Goal: Task Accomplishment & Management: Manage account settings

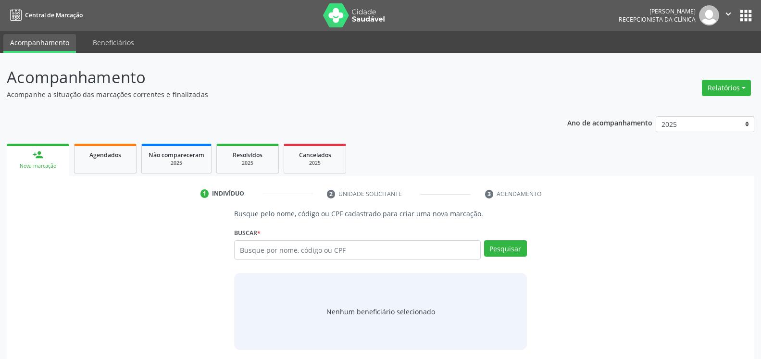
click at [424, 112] on div "Ano de acompanhamento 2025 2024 2023 2022 2021 person_add Nova marcação Agendad…" at bounding box center [381, 252] width 748 height 284
click at [722, 91] on button "Relatórios" at bounding box center [726, 88] width 49 height 16
click at [685, 105] on link "Agendamentos" at bounding box center [699, 108] width 103 height 13
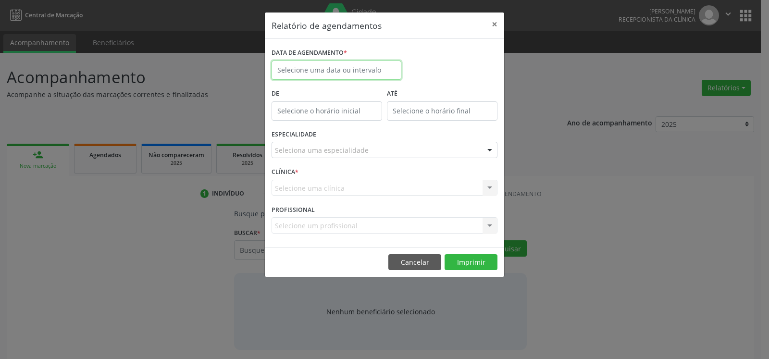
click at [318, 72] on input "text" at bounding box center [337, 70] width 130 height 19
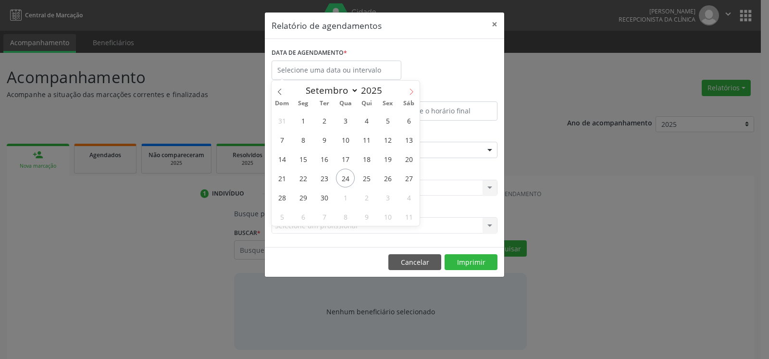
click at [413, 92] on icon at bounding box center [411, 91] width 7 height 7
select select "9"
click at [340, 139] on span "8" at bounding box center [345, 139] width 19 height 19
type input "[DATE]"
click at [340, 139] on span "8" at bounding box center [345, 139] width 19 height 19
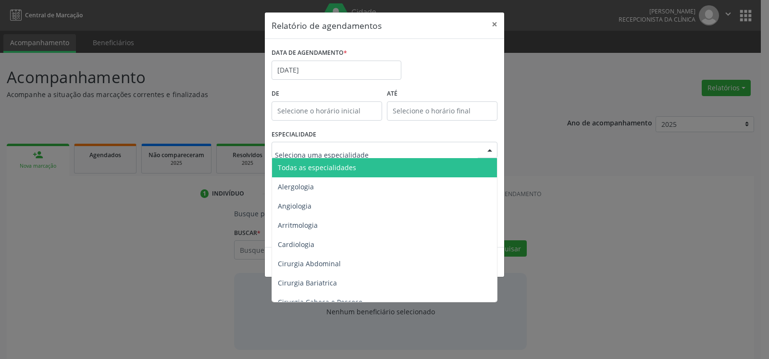
click at [354, 170] on span "Todas as especialidades" at bounding box center [385, 167] width 226 height 19
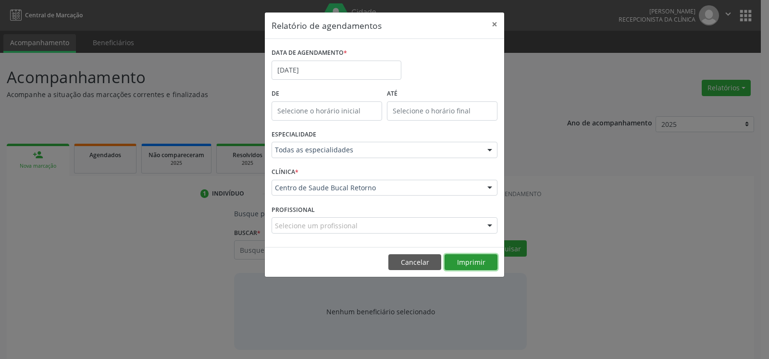
click at [476, 258] on button "Imprimir" at bounding box center [471, 262] width 53 height 16
click at [329, 64] on input "[DATE]" at bounding box center [337, 70] width 130 height 19
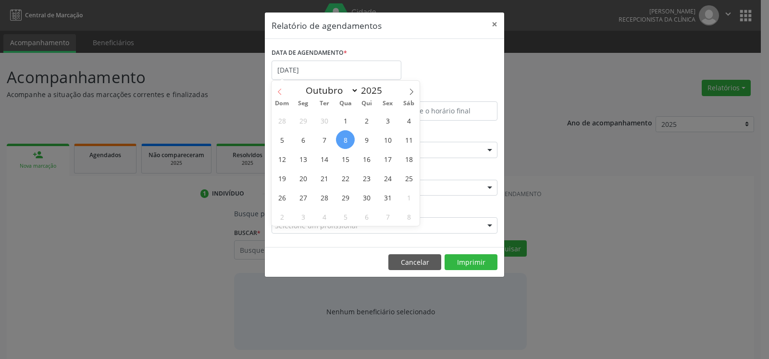
click at [272, 91] on span at bounding box center [280, 89] width 16 height 16
select select "8"
click at [369, 158] on span "18" at bounding box center [366, 159] width 19 height 19
type input "[DATE]"
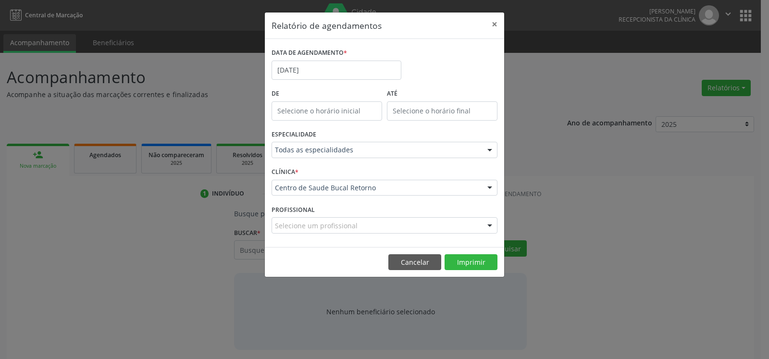
click at [368, 158] on div "Todas as especialidades" at bounding box center [385, 150] width 226 height 16
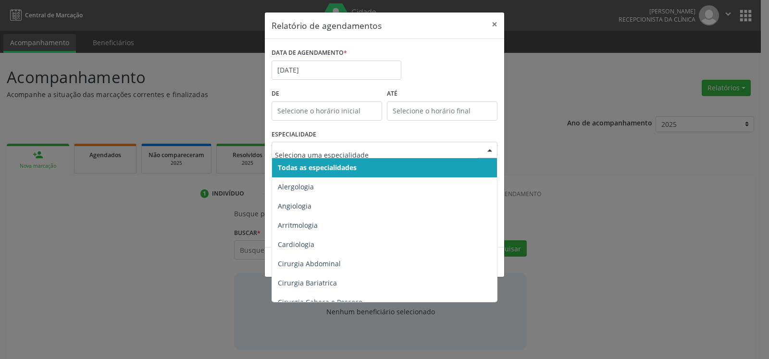
click at [371, 165] on span "Todas as especialidades" at bounding box center [385, 167] width 226 height 19
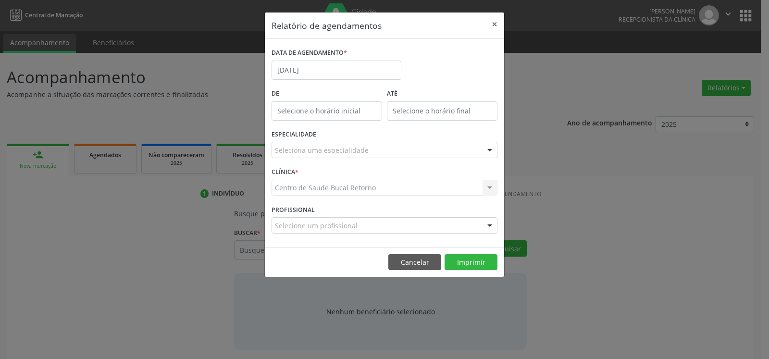
click at [376, 148] on div "Seleciona uma especialidade" at bounding box center [385, 150] width 226 height 16
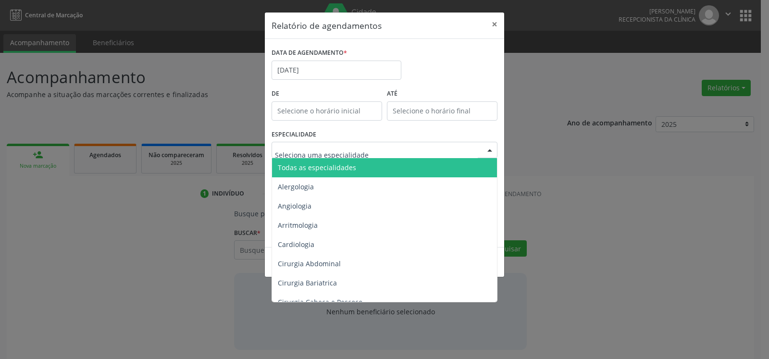
click at [371, 167] on span "Todas as especialidades" at bounding box center [385, 167] width 226 height 19
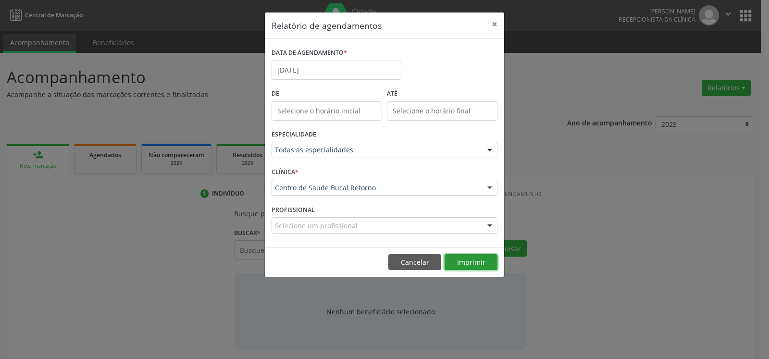
click at [467, 264] on button "Imprimir" at bounding box center [471, 262] width 53 height 16
click at [493, 27] on button "×" at bounding box center [494, 25] width 19 height 24
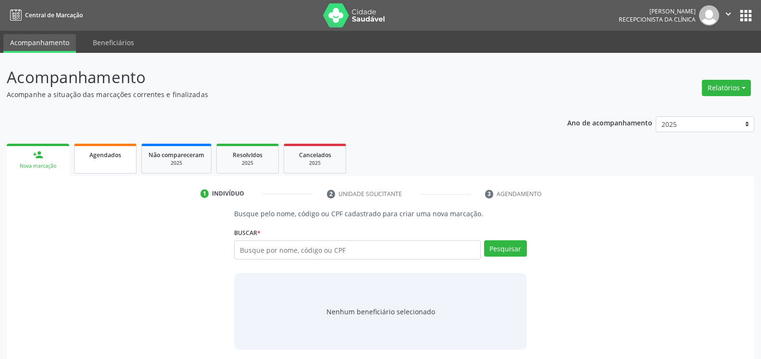
click at [101, 165] on link "Agendados" at bounding box center [105, 159] width 63 height 30
select select "8"
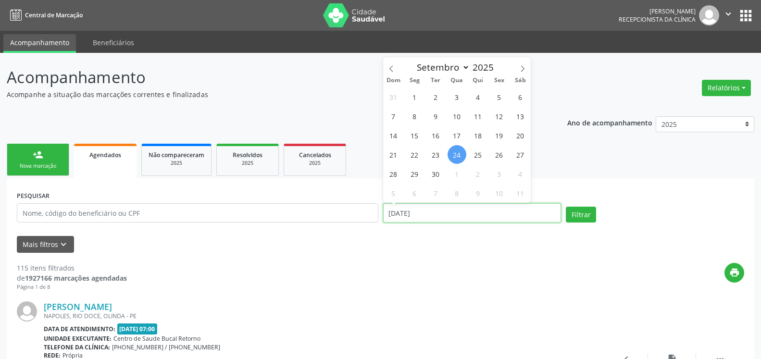
click at [438, 213] on input "[DATE]" at bounding box center [472, 212] width 178 height 19
click at [479, 138] on span "18" at bounding box center [478, 135] width 19 height 19
type input "[DATE]"
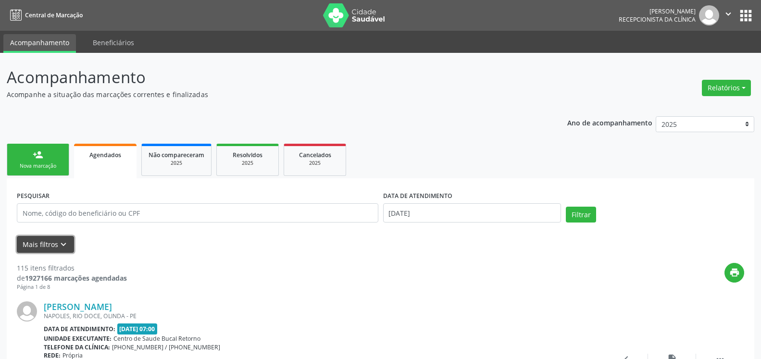
click at [64, 243] on icon "keyboard_arrow_down" at bounding box center [63, 244] width 11 height 11
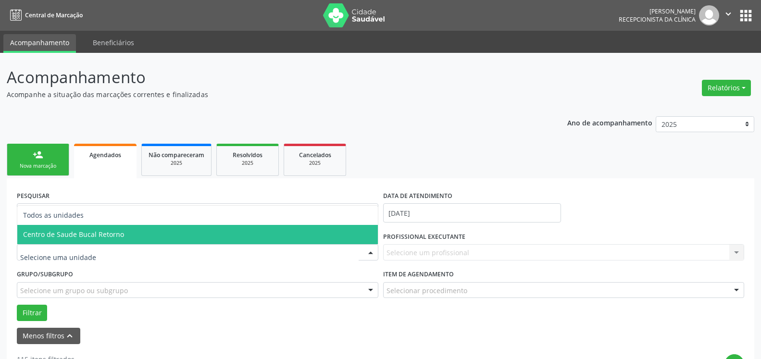
click at [87, 235] on span "Centro de Saude Bucal Retorno" at bounding box center [73, 234] width 101 height 9
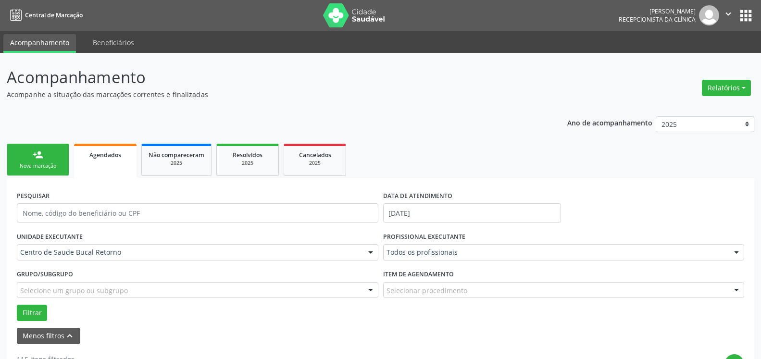
click at [409, 248] on div "Todos os profissionais" at bounding box center [564, 252] width 362 height 16
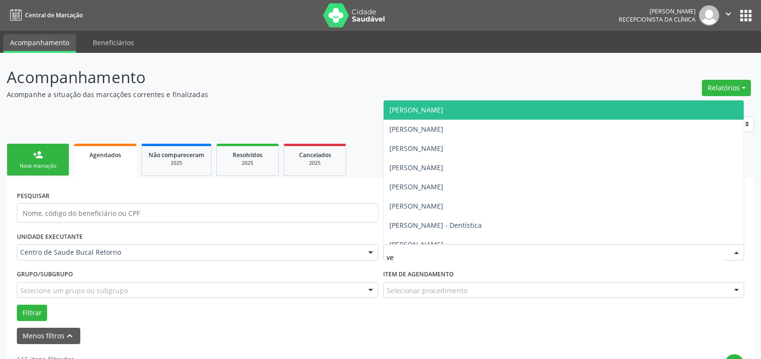
type input "ver"
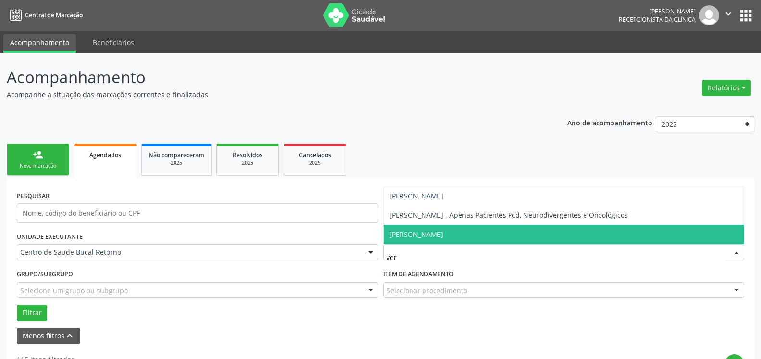
click at [443, 234] on span "[PERSON_NAME]" at bounding box center [416, 234] width 54 height 9
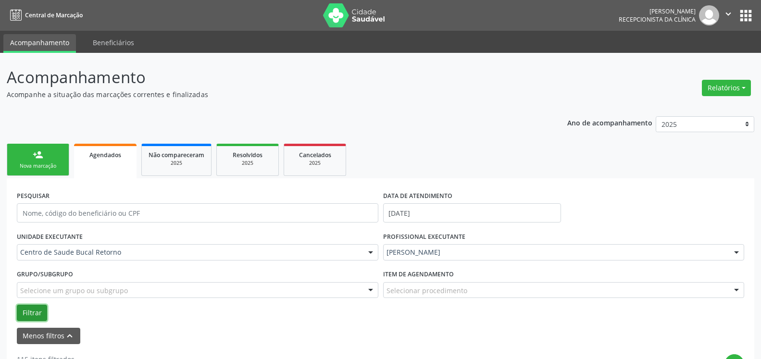
click at [33, 311] on button "Filtrar" at bounding box center [32, 313] width 30 height 16
click at [136, 217] on input "text" at bounding box center [198, 212] width 362 height 19
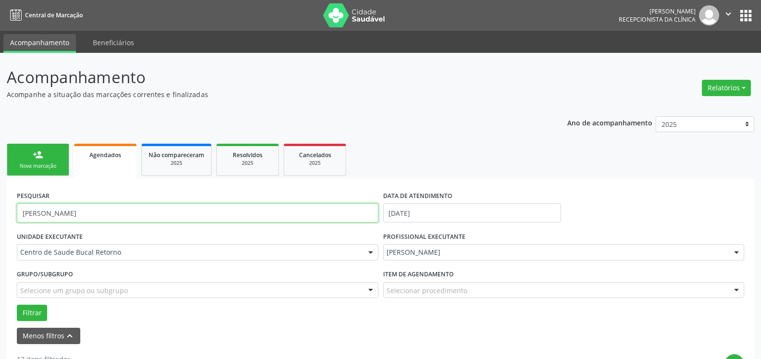
type input "[PERSON_NAME]"
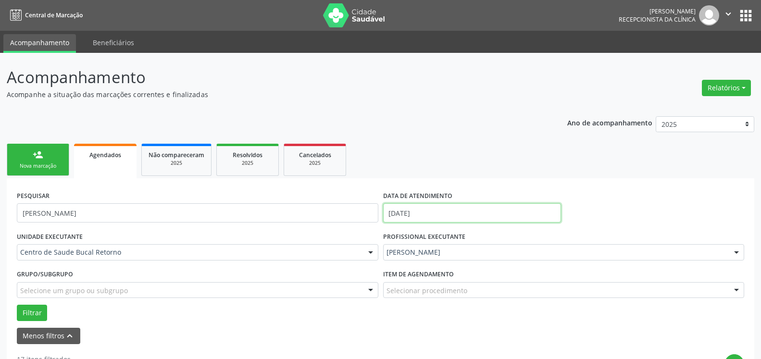
click at [456, 214] on input "[DATE]" at bounding box center [472, 212] width 178 height 19
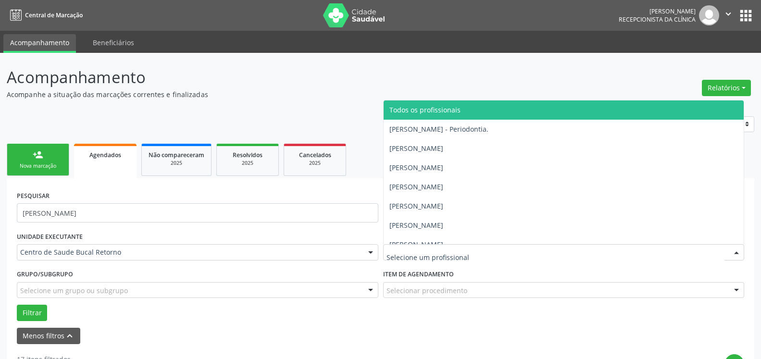
click at [453, 104] on span "Todos os profissionais" at bounding box center [564, 109] width 361 height 19
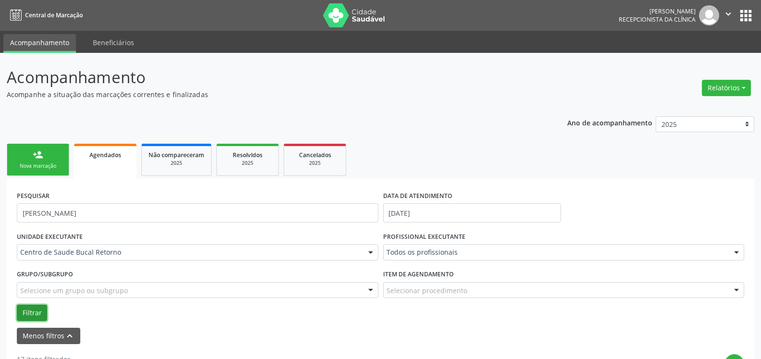
click at [23, 311] on button "Filtrar" at bounding box center [32, 313] width 30 height 16
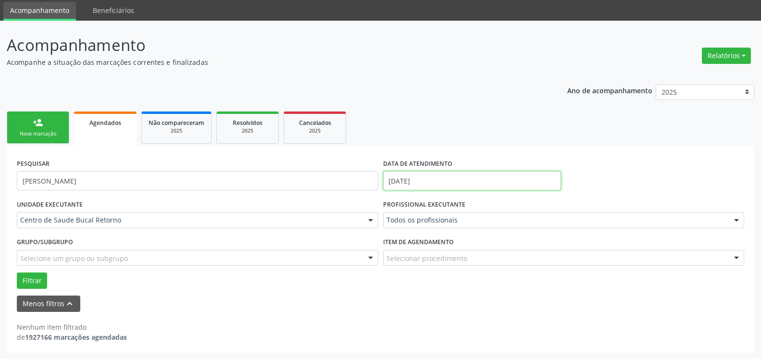
click at [434, 184] on input "[DATE]" at bounding box center [472, 180] width 178 height 19
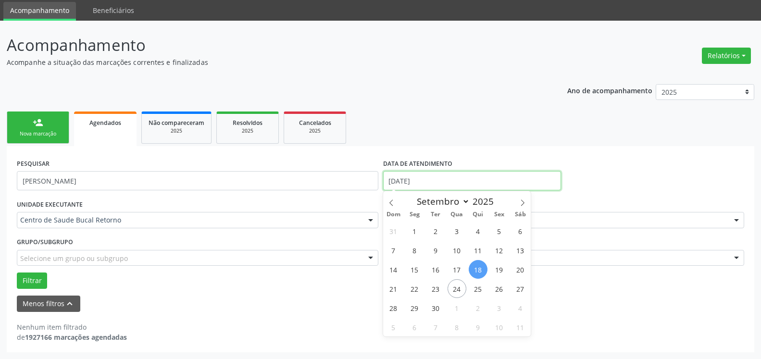
drag, startPoint x: 435, startPoint y: 181, endPoint x: 339, endPoint y: 183, distance: 96.7
click at [383, 183] on input "[DATE]" at bounding box center [472, 180] width 178 height 19
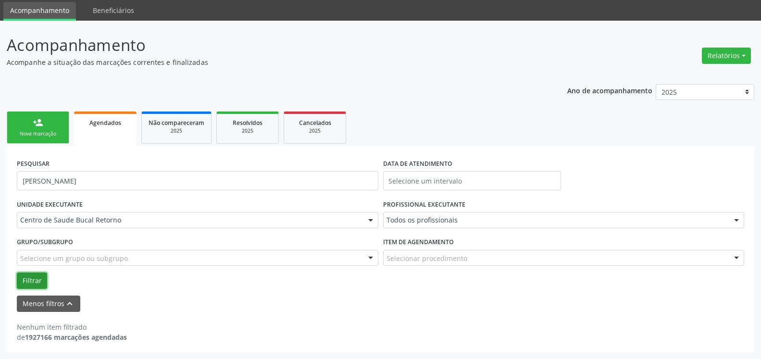
click at [23, 282] on button "Filtrar" at bounding box center [32, 281] width 30 height 16
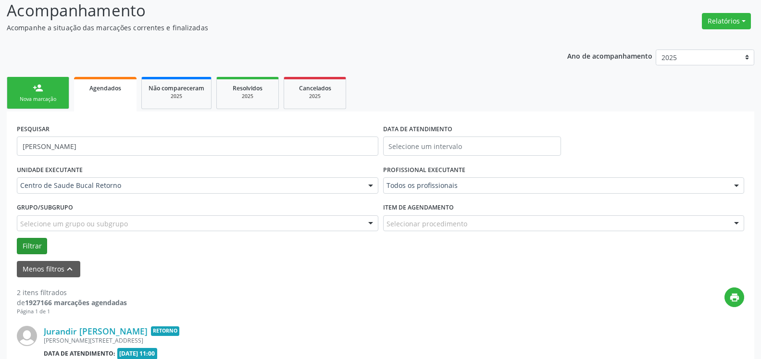
scroll to position [0, 0]
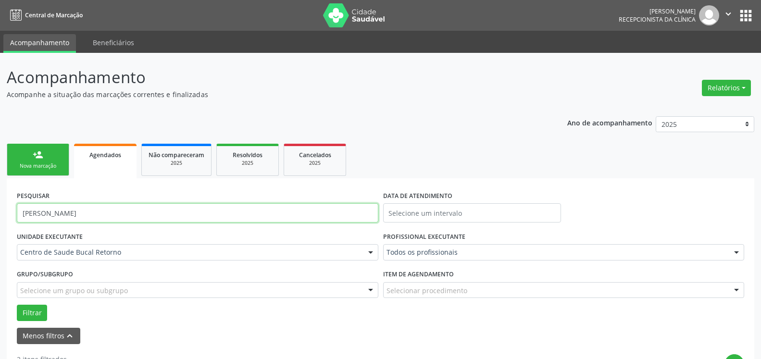
drag, startPoint x: 102, startPoint y: 214, endPoint x: 0, endPoint y: 215, distance: 101.9
click at [17, 215] on input "[PERSON_NAME]" at bounding box center [198, 212] width 362 height 19
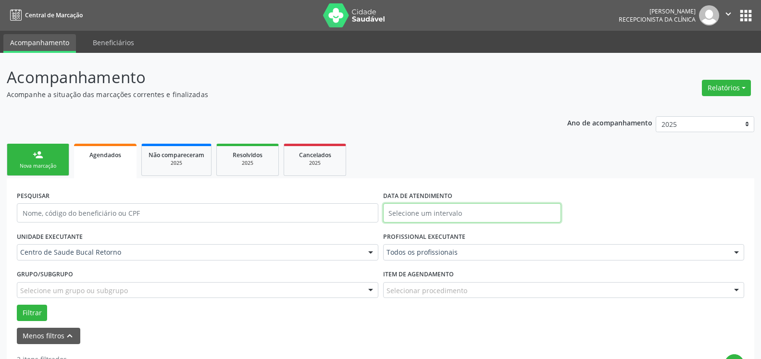
click at [408, 217] on input "text" at bounding box center [472, 212] width 178 height 19
click at [479, 131] on span "18" at bounding box center [478, 135] width 19 height 19
type input "[DATE]"
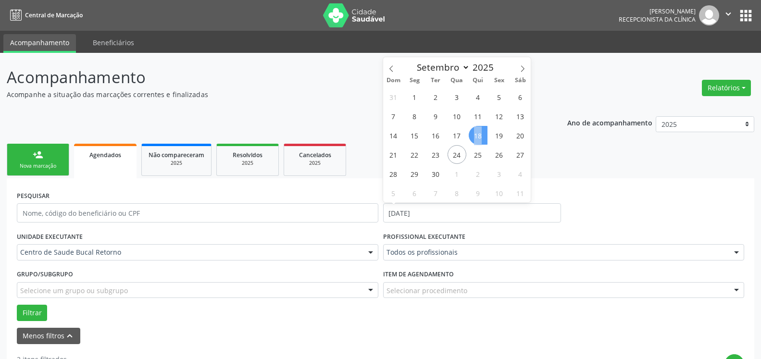
click at [478, 131] on span "18" at bounding box center [478, 135] width 19 height 19
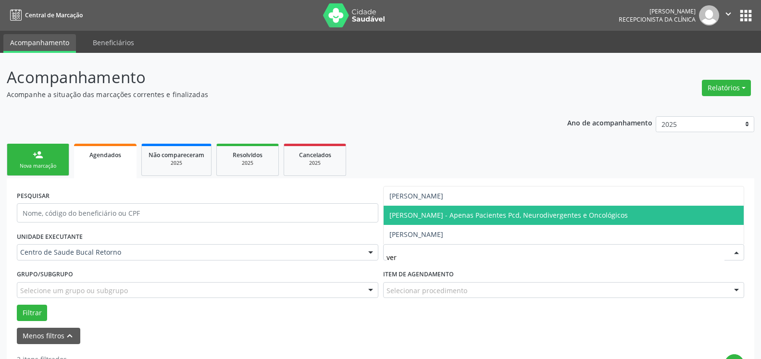
click at [416, 222] on span "[PERSON_NAME] - Apenas Pacientes Pcd, Neurodivergentes e Oncológicos" at bounding box center [564, 215] width 361 height 19
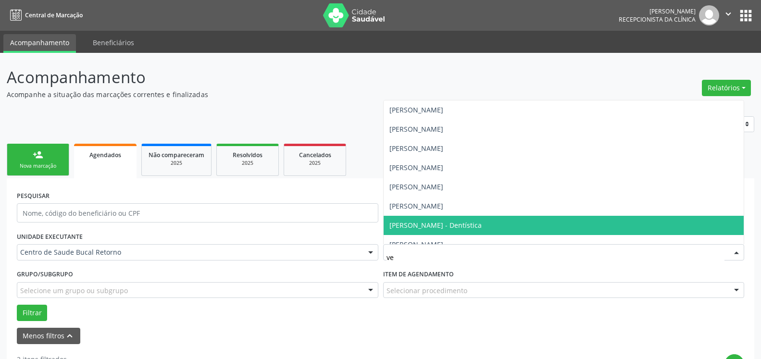
type input "ver"
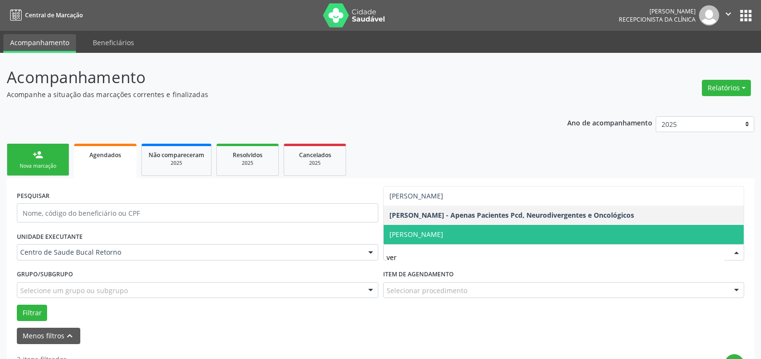
click at [422, 238] on span "[PERSON_NAME]" at bounding box center [416, 234] width 54 height 9
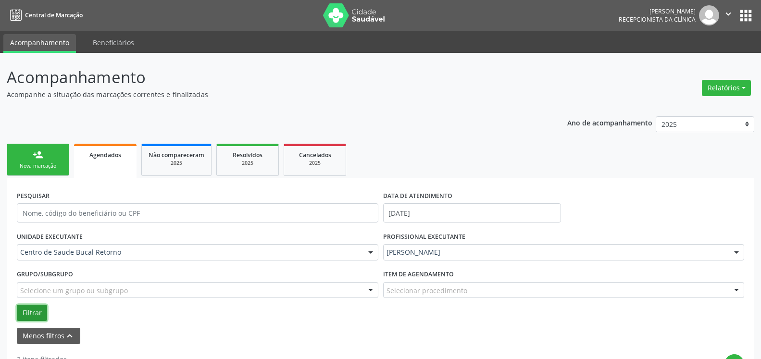
click at [36, 310] on button "Filtrar" at bounding box center [32, 313] width 30 height 16
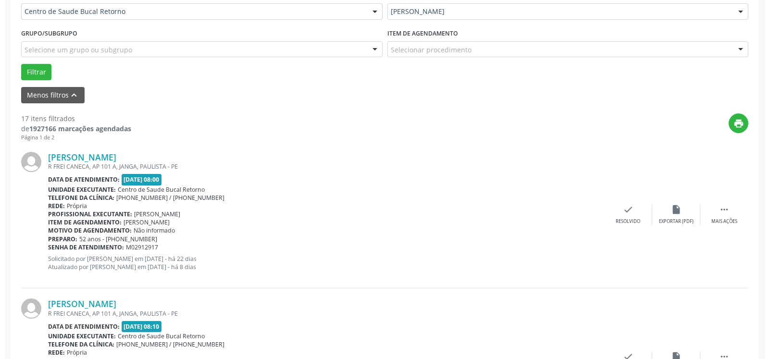
scroll to position [245, 0]
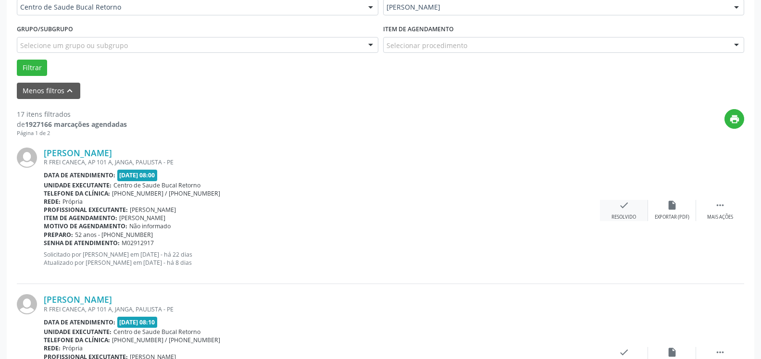
click at [626, 210] on icon "check" at bounding box center [624, 205] width 11 height 11
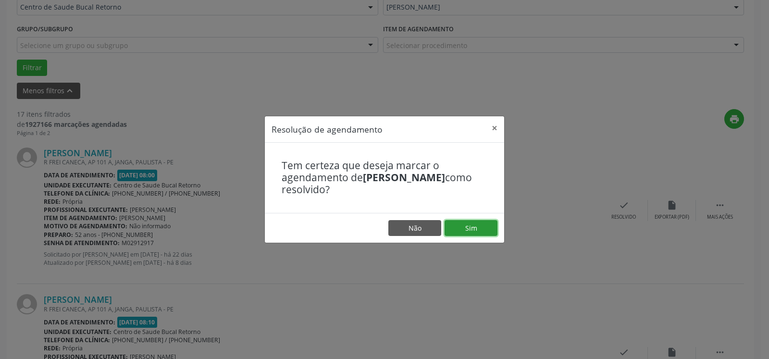
click at [474, 230] on button "Sim" at bounding box center [471, 228] width 53 height 16
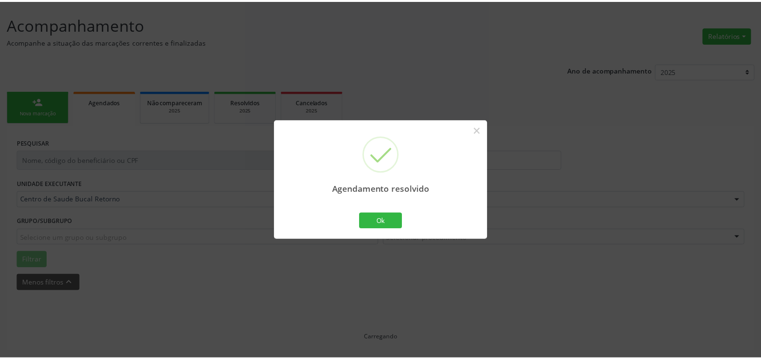
scroll to position [53, 0]
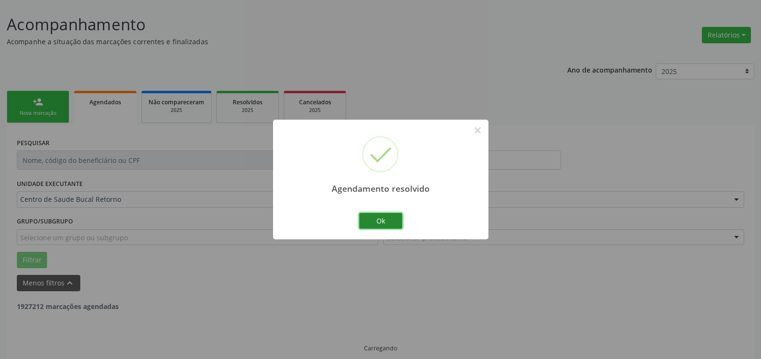
click at [372, 222] on button "Ok" at bounding box center [380, 221] width 43 height 16
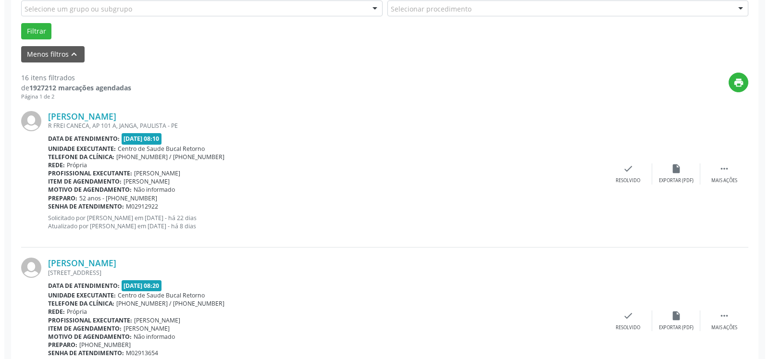
scroll to position [298, 0]
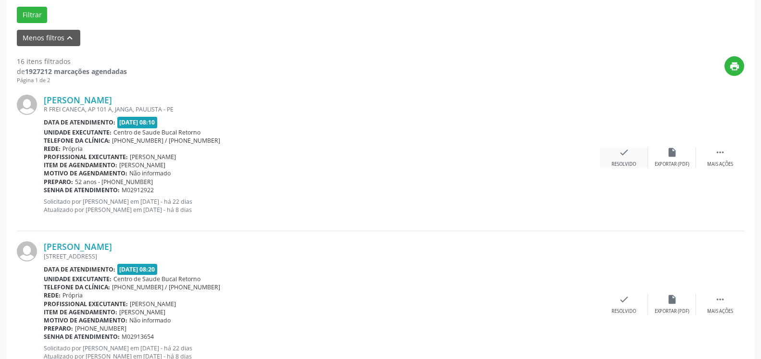
click at [626, 156] on icon "check" at bounding box center [624, 152] width 11 height 11
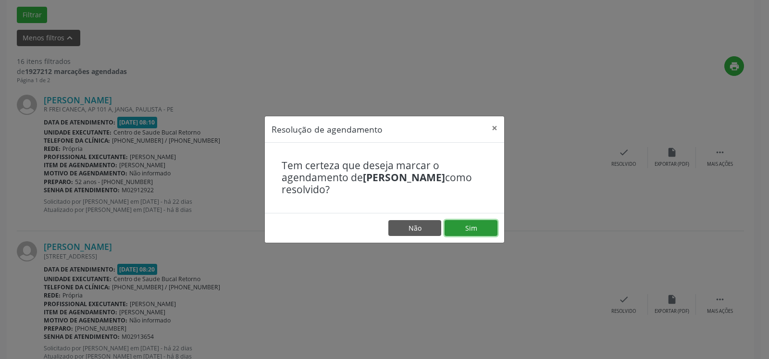
drag, startPoint x: 487, startPoint y: 230, endPoint x: 453, endPoint y: 241, distance: 34.8
click at [480, 231] on button "Sim" at bounding box center [471, 228] width 53 height 16
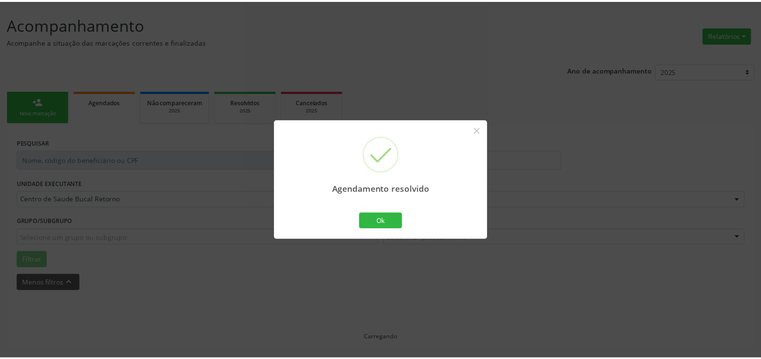
scroll to position [53, 0]
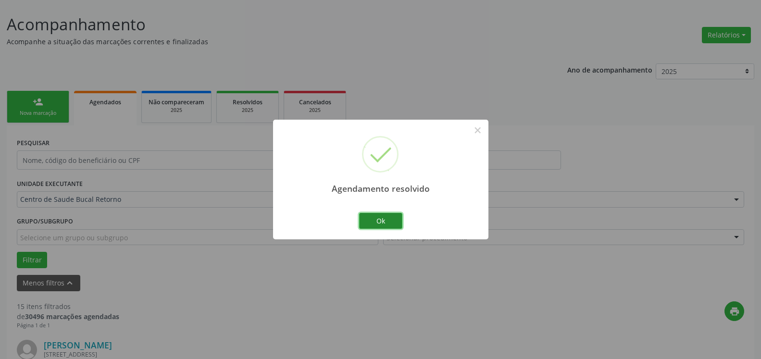
click at [378, 224] on button "Ok" at bounding box center [380, 221] width 43 height 16
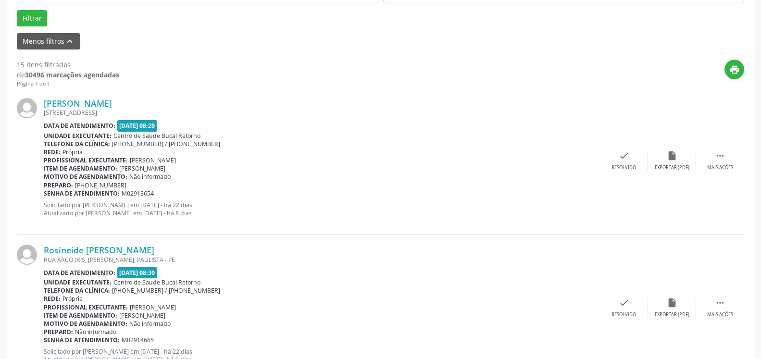
scroll to position [298, 0]
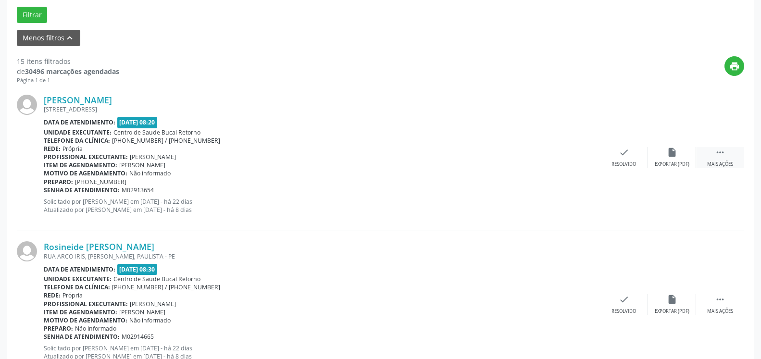
click at [726, 157] on div " Mais ações" at bounding box center [720, 157] width 48 height 21
click at [679, 162] on div "Não compareceu" at bounding box center [672, 164] width 41 height 7
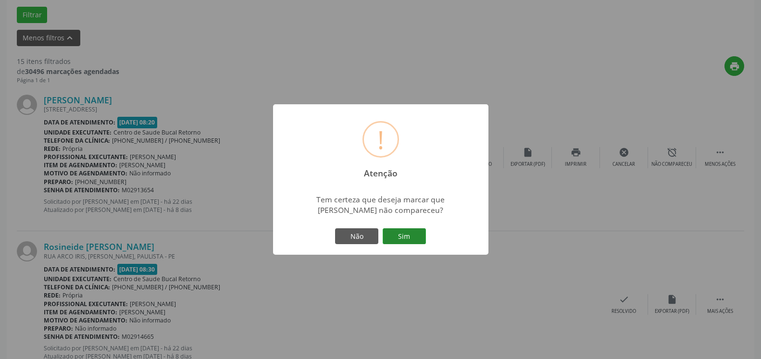
click at [413, 239] on button "Sim" at bounding box center [404, 236] width 43 height 16
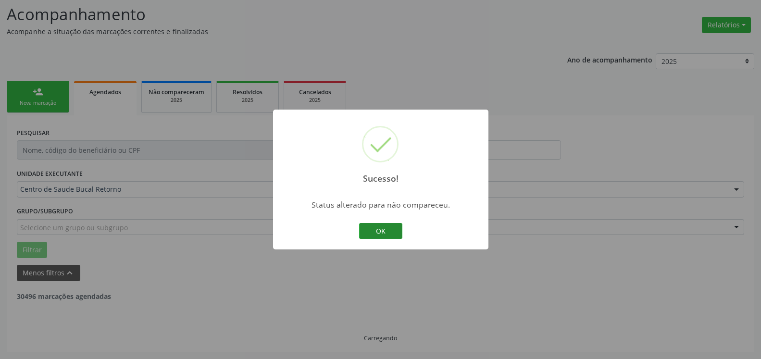
scroll to position [63, 0]
click at [379, 227] on button "OK" at bounding box center [380, 231] width 43 height 16
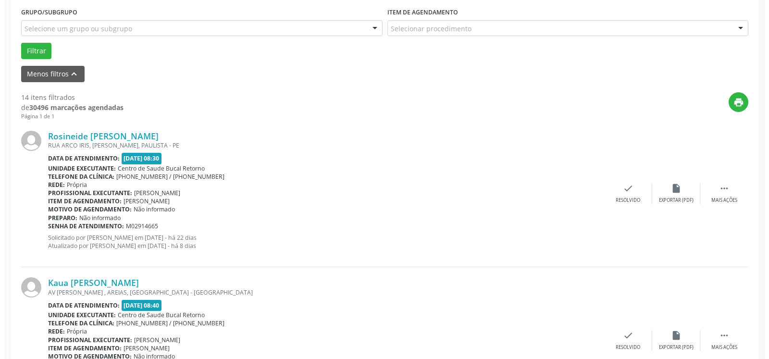
scroll to position [308, 0]
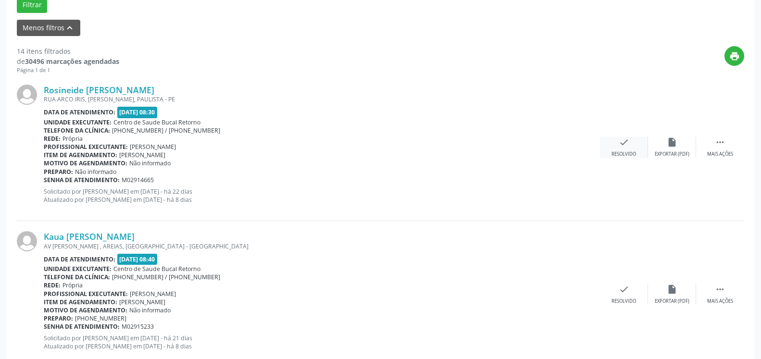
click at [629, 147] on div "check Resolvido" at bounding box center [624, 147] width 48 height 21
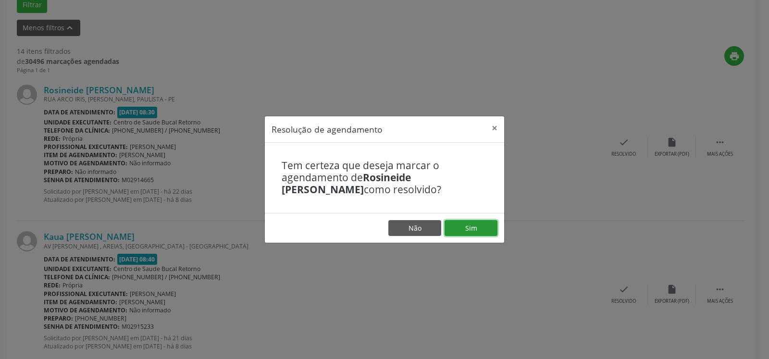
click at [475, 231] on button "Sim" at bounding box center [471, 228] width 53 height 16
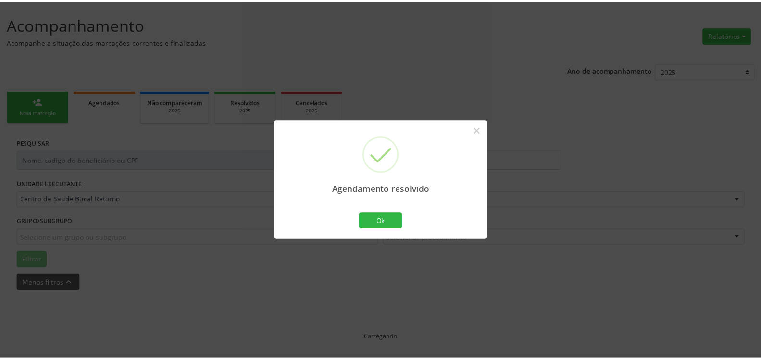
scroll to position [53, 0]
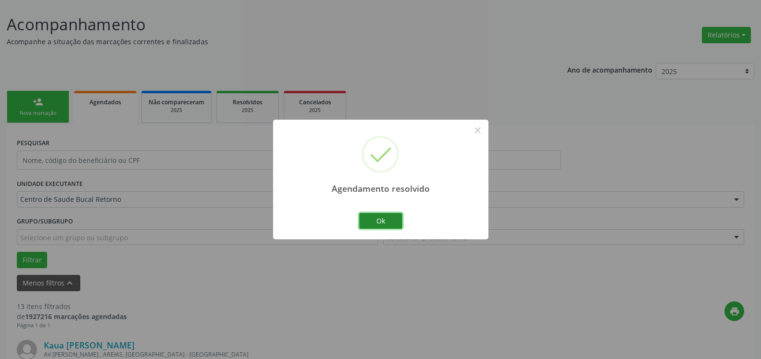
click at [377, 222] on button "Ok" at bounding box center [380, 221] width 43 height 16
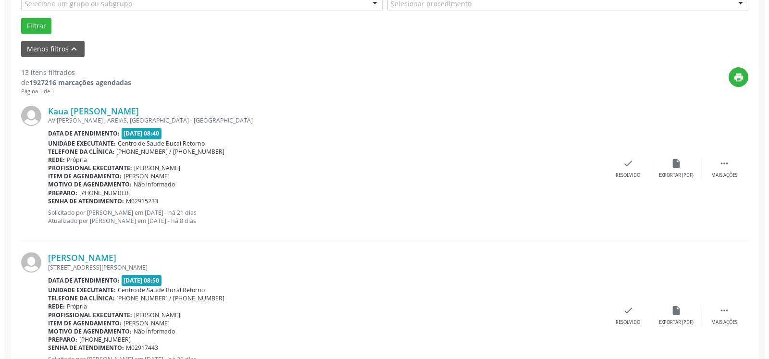
scroll to position [298, 0]
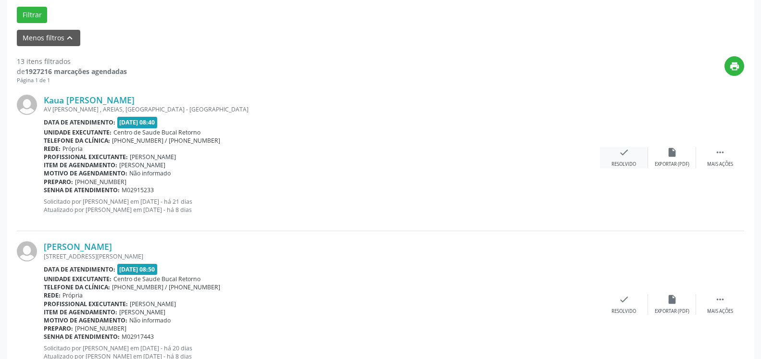
click at [620, 154] on icon "check" at bounding box center [624, 152] width 11 height 11
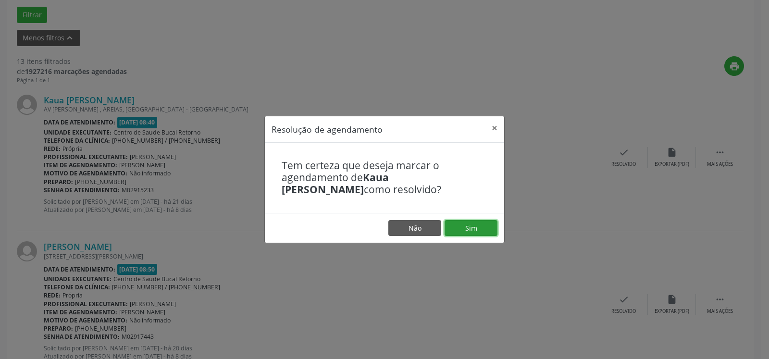
click at [472, 229] on button "Sim" at bounding box center [471, 228] width 53 height 16
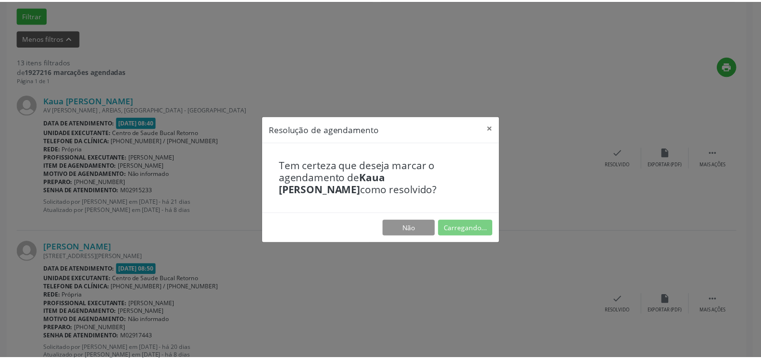
scroll to position [53, 0]
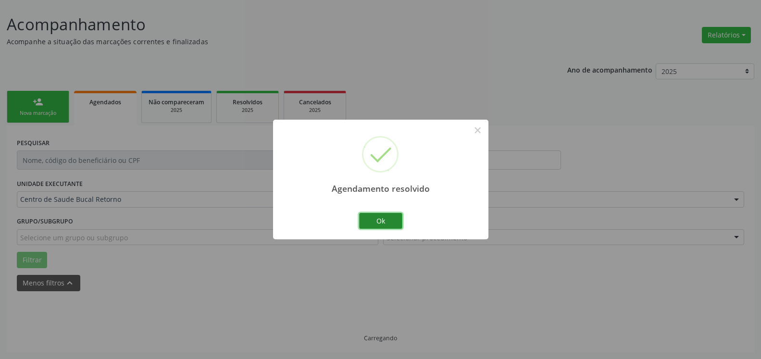
click at [392, 222] on button "Ok" at bounding box center [380, 221] width 43 height 16
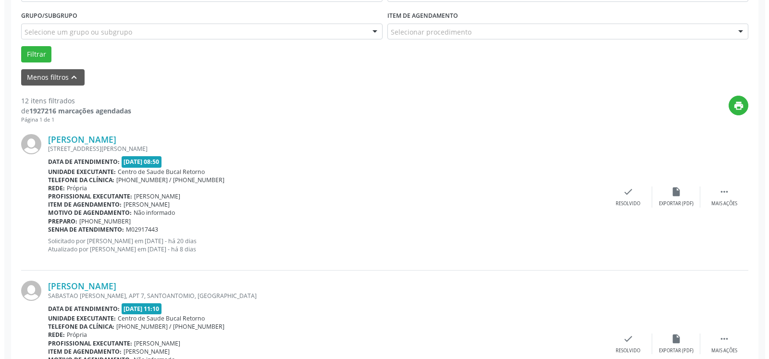
scroll to position [308, 0]
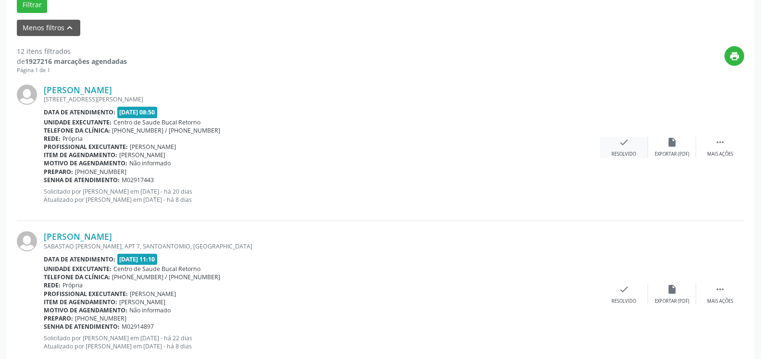
click at [621, 151] on div "Resolvido" at bounding box center [624, 154] width 25 height 7
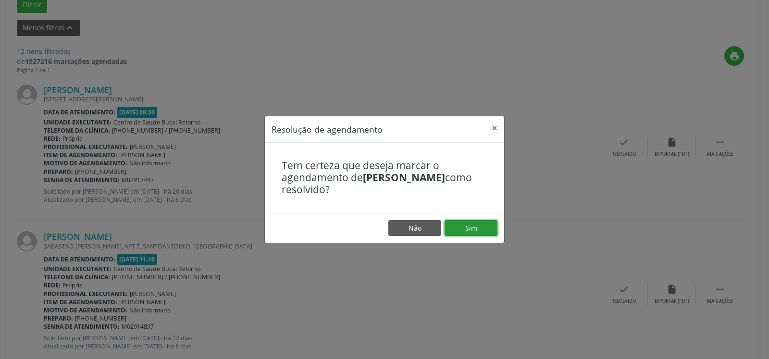
click at [483, 227] on button "Sim" at bounding box center [471, 228] width 53 height 16
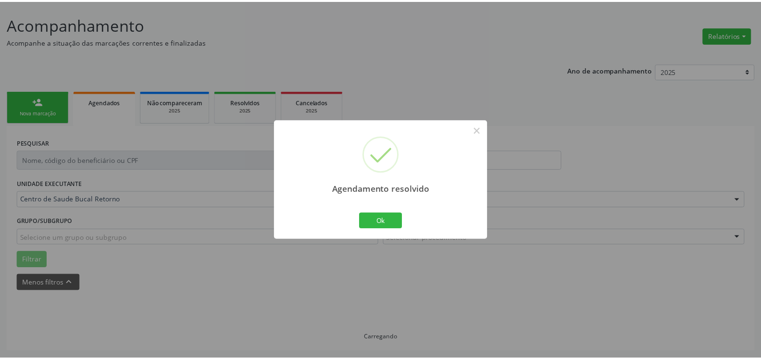
scroll to position [53, 0]
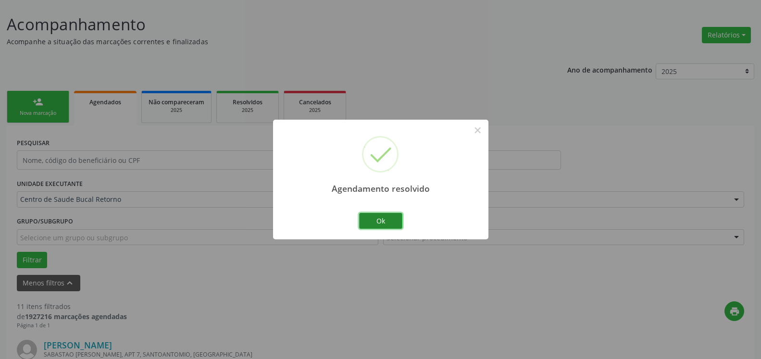
click at [391, 225] on button "Ok" at bounding box center [380, 221] width 43 height 16
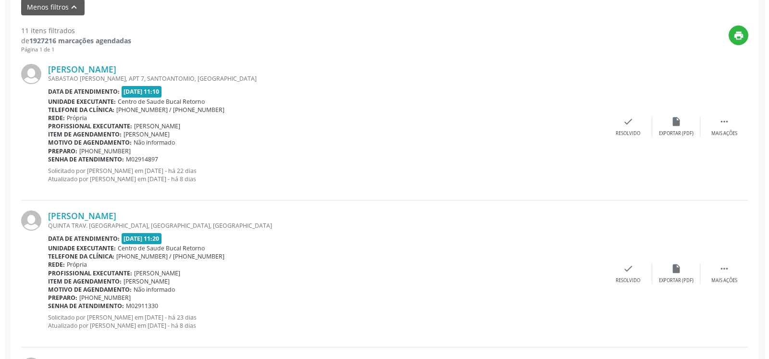
scroll to position [347, 0]
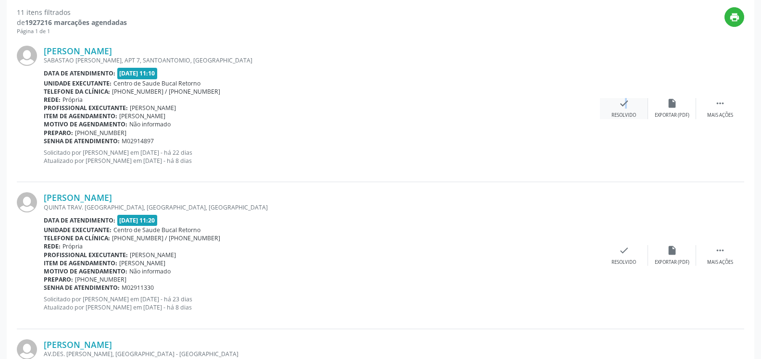
click at [622, 105] on icon "check" at bounding box center [624, 103] width 11 height 11
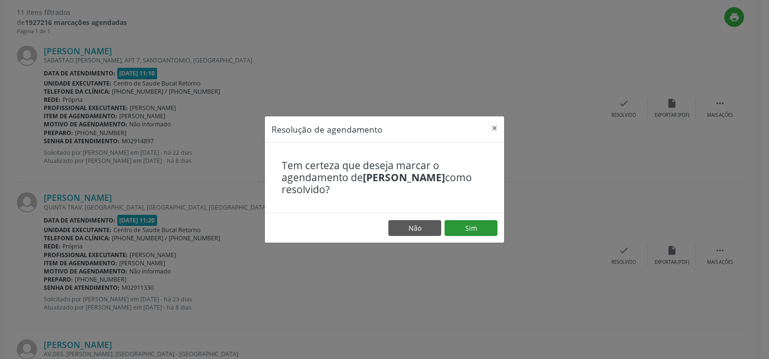
click at [482, 224] on footer "Não Sim" at bounding box center [384, 228] width 239 height 30
click at [479, 227] on button "Sim" at bounding box center [471, 228] width 53 height 16
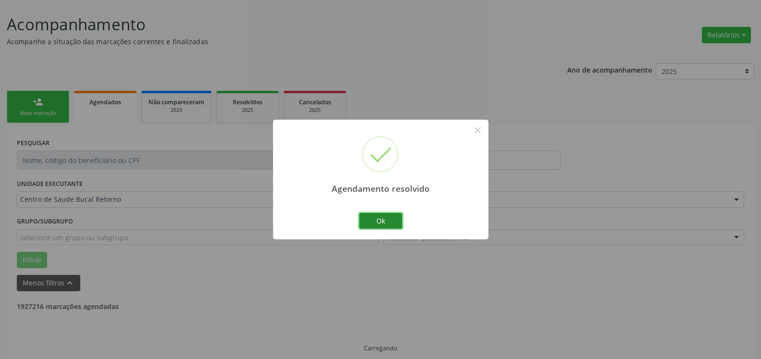
click at [377, 221] on button "Ok" at bounding box center [380, 221] width 43 height 16
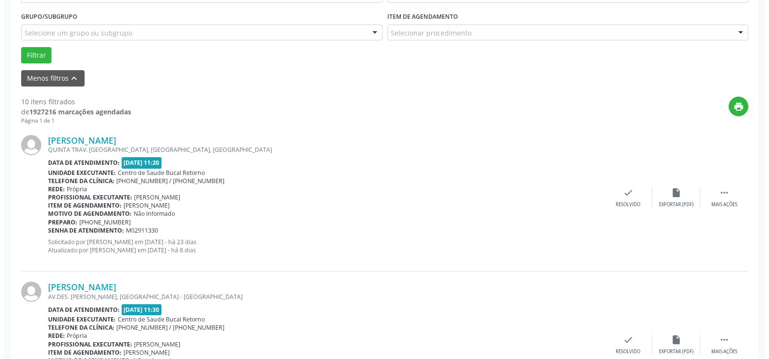
scroll to position [308, 0]
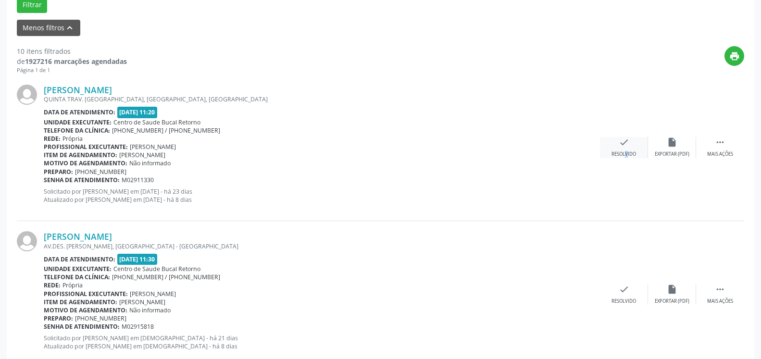
click at [618, 146] on div "check Resolvido" at bounding box center [624, 147] width 48 height 21
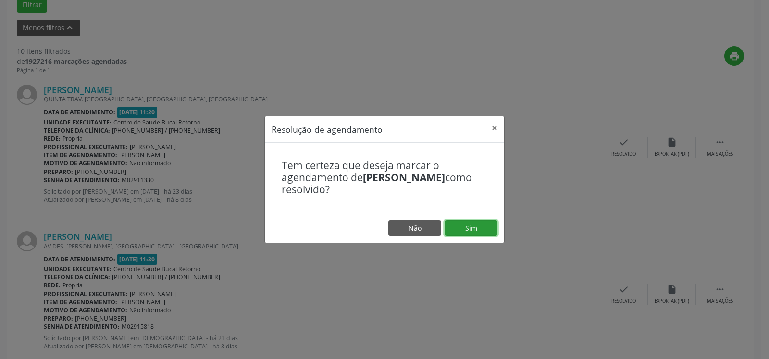
click at [468, 225] on button "Sim" at bounding box center [471, 228] width 53 height 16
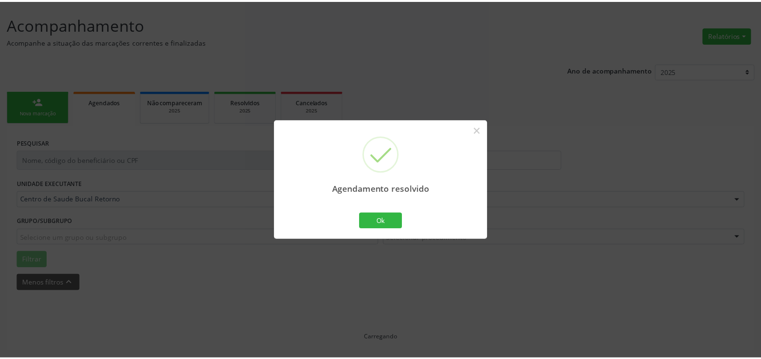
scroll to position [53, 0]
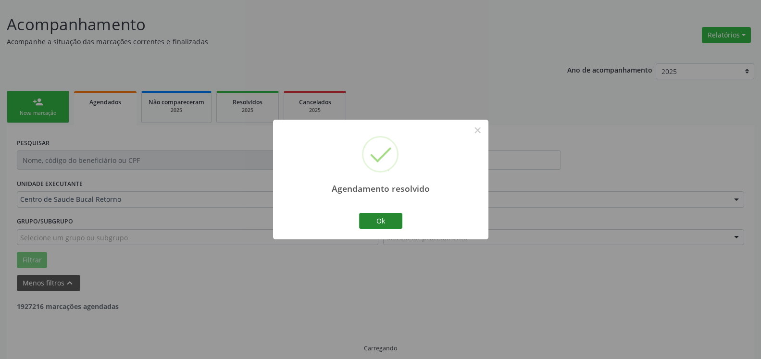
click at [372, 214] on div "Ok Cancel" at bounding box center [381, 221] width 48 height 20
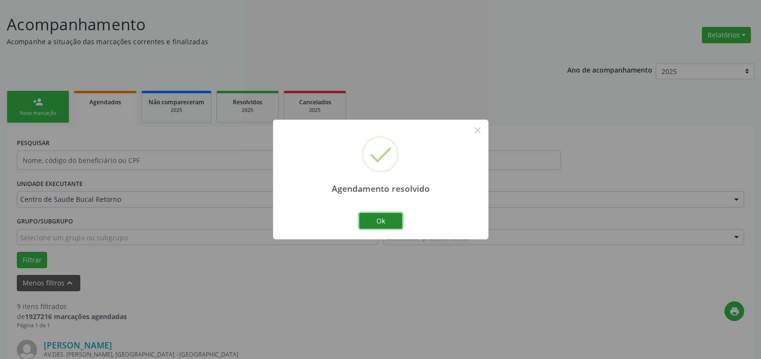
click at [372, 218] on button "Ok" at bounding box center [380, 221] width 43 height 16
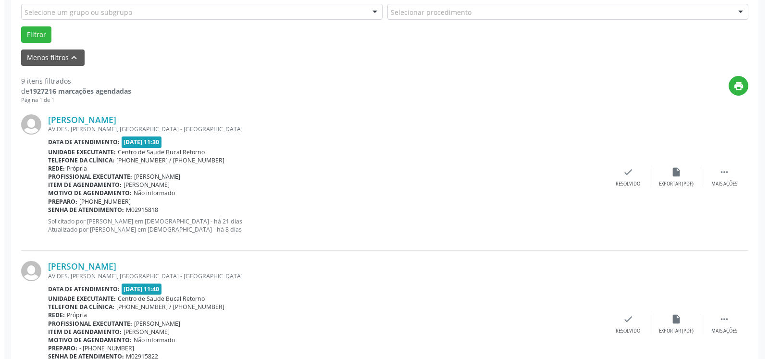
scroll to position [347, 0]
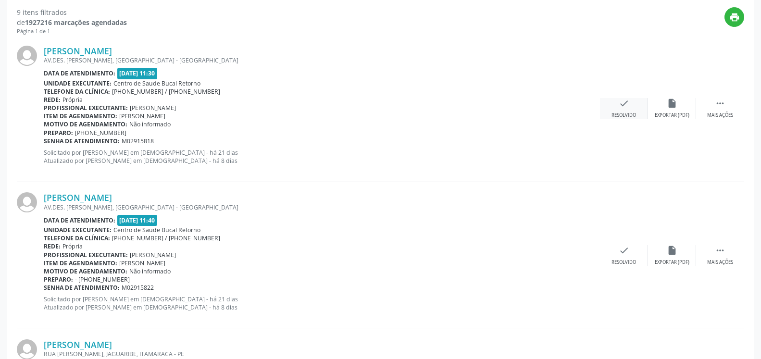
click at [623, 115] on div "Resolvido" at bounding box center [624, 115] width 25 height 7
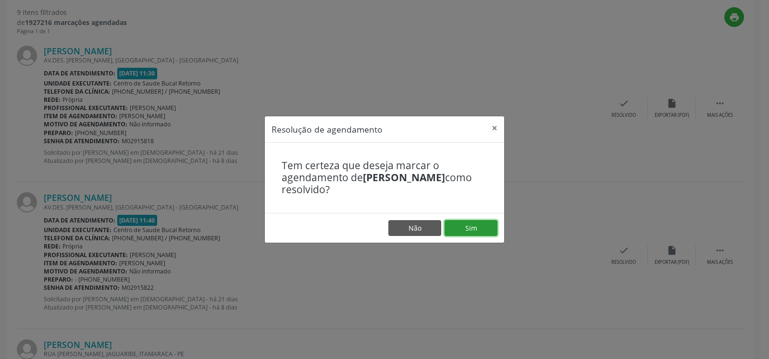
drag, startPoint x: 486, startPoint y: 223, endPoint x: 426, endPoint y: 225, distance: 60.1
click at [485, 223] on button "Sim" at bounding box center [471, 228] width 53 height 16
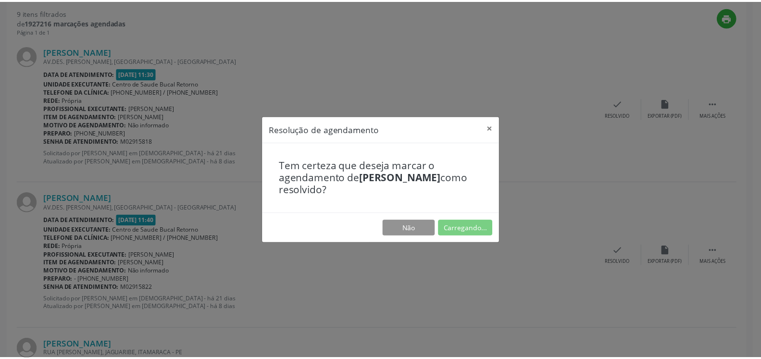
scroll to position [53, 0]
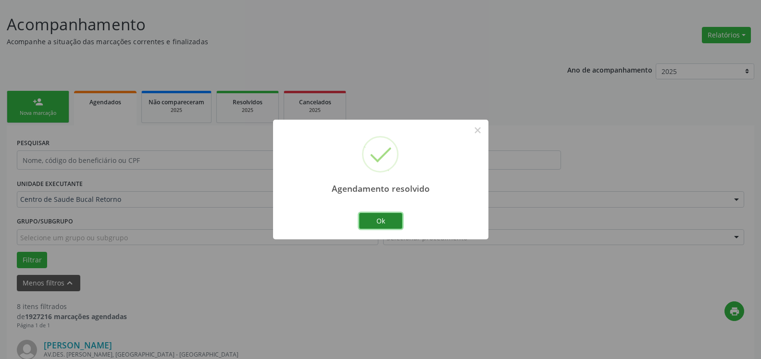
click at [383, 223] on button "Ok" at bounding box center [380, 221] width 43 height 16
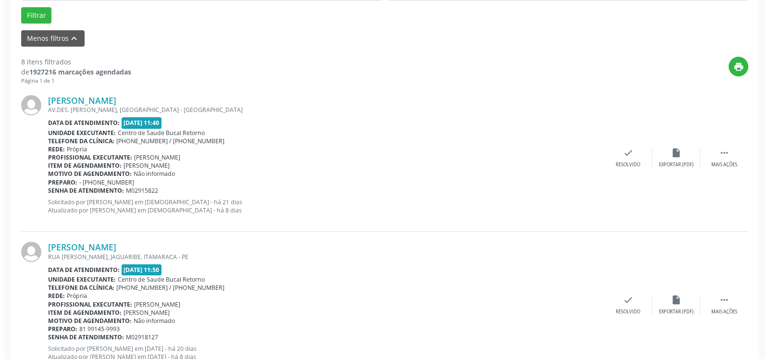
scroll to position [298, 0]
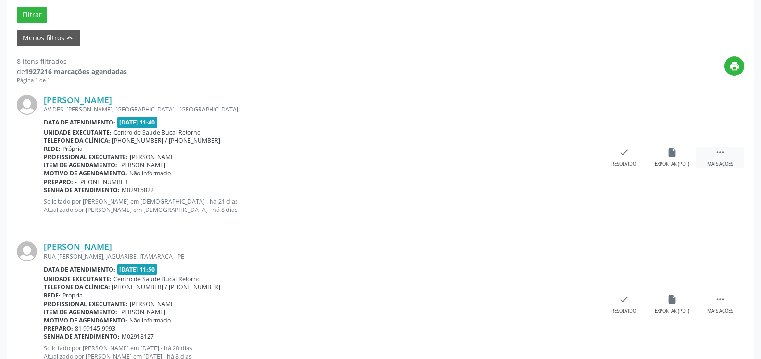
click at [723, 150] on icon "" at bounding box center [720, 152] width 11 height 11
click at [621, 152] on icon "cancel" at bounding box center [624, 152] width 11 height 11
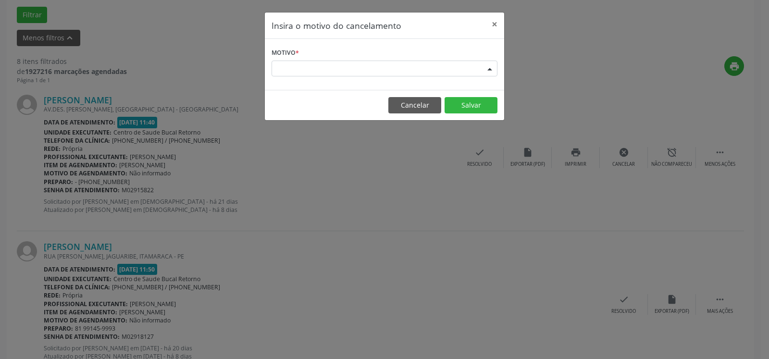
click at [403, 68] on div "Escolha o motivo" at bounding box center [385, 69] width 226 height 16
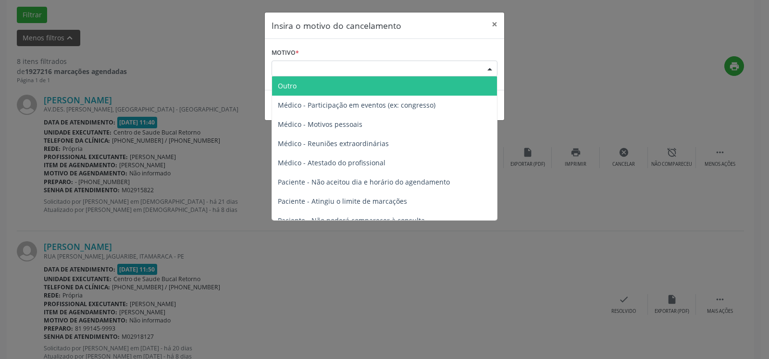
click at [343, 88] on span "Outro" at bounding box center [384, 85] width 225 height 19
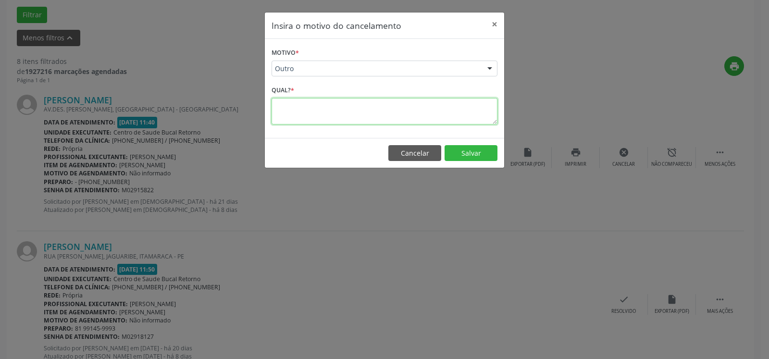
click at [347, 116] on textarea at bounding box center [385, 111] width 226 height 26
type textarea "SEM GUIA."
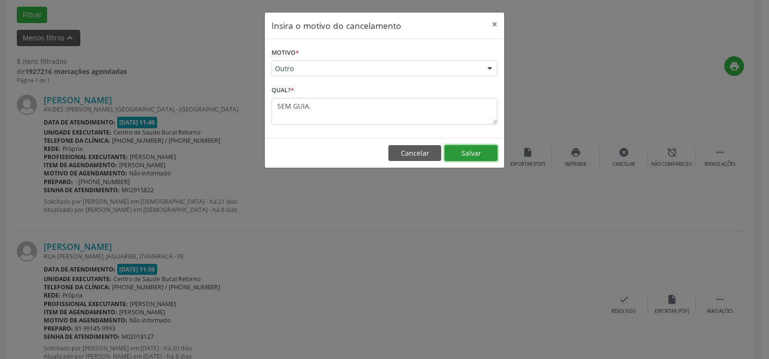
click at [470, 154] on button "Salvar" at bounding box center [471, 153] width 53 height 16
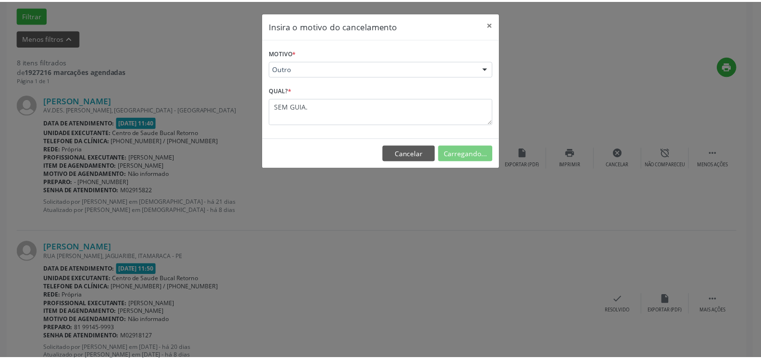
scroll to position [63, 0]
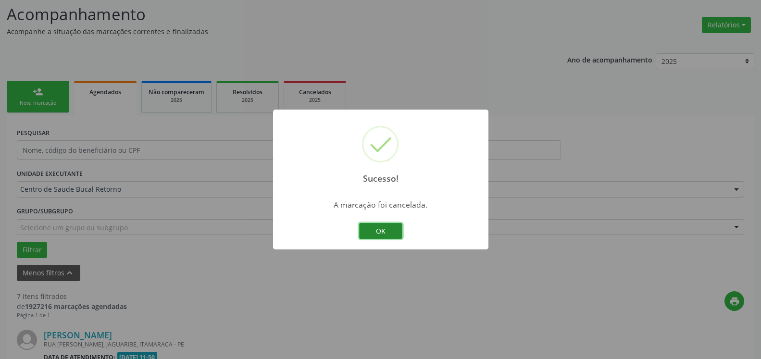
click at [389, 237] on button "OK" at bounding box center [380, 231] width 43 height 16
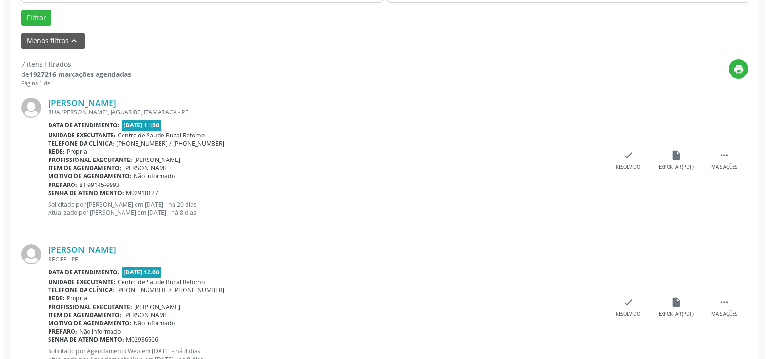
scroll to position [308, 0]
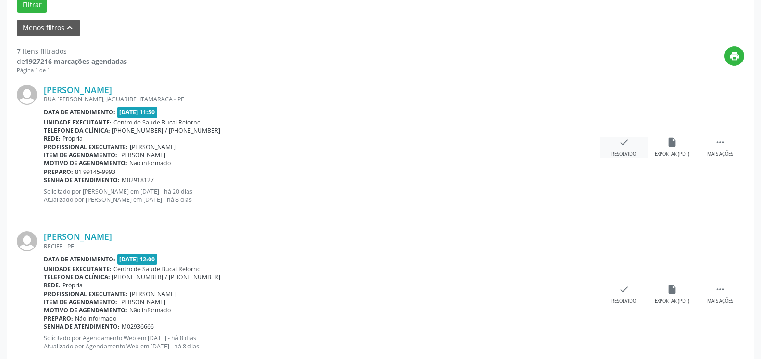
click at [626, 148] on icon "check" at bounding box center [624, 142] width 11 height 11
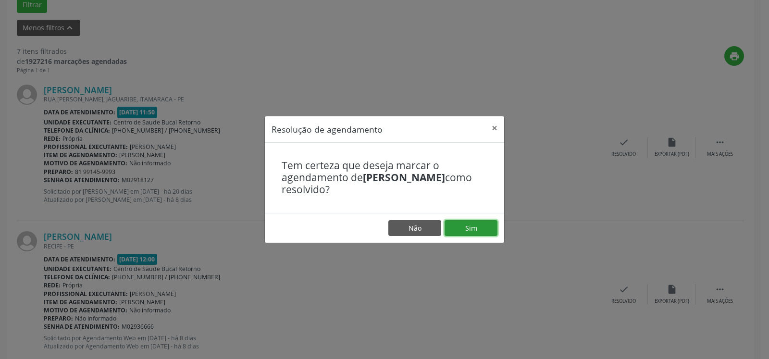
click at [493, 229] on button "Sim" at bounding box center [471, 228] width 53 height 16
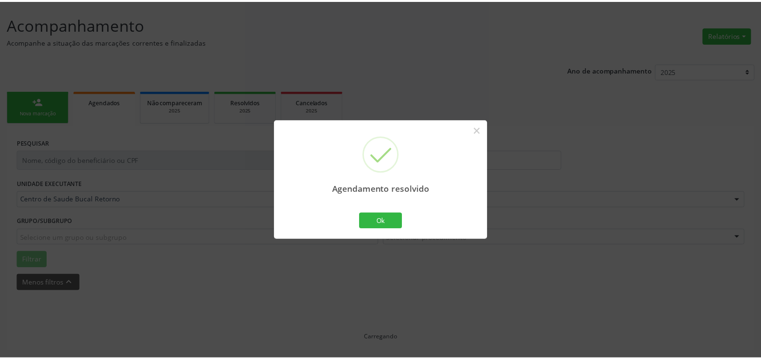
scroll to position [53, 0]
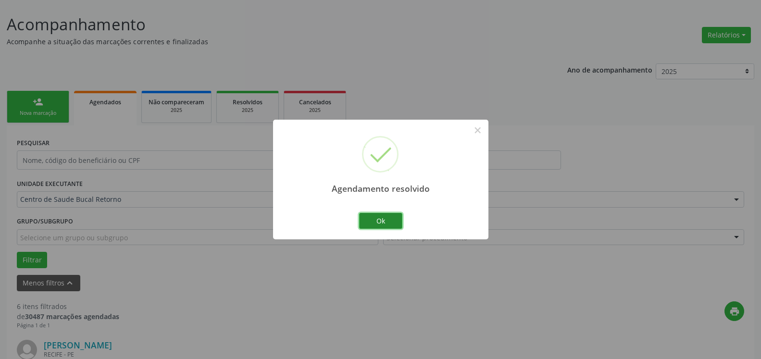
click at [383, 220] on button "Ok" at bounding box center [380, 221] width 43 height 16
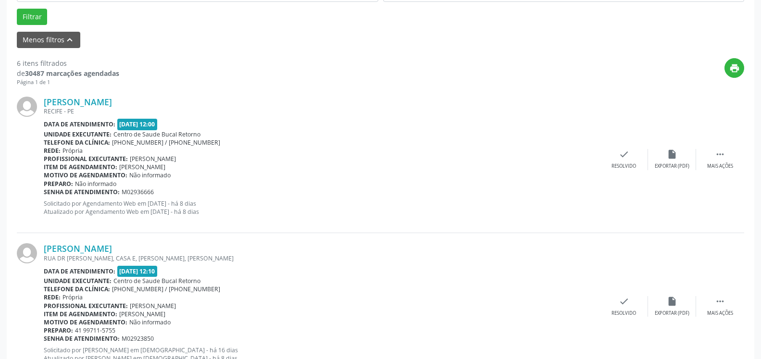
scroll to position [298, 0]
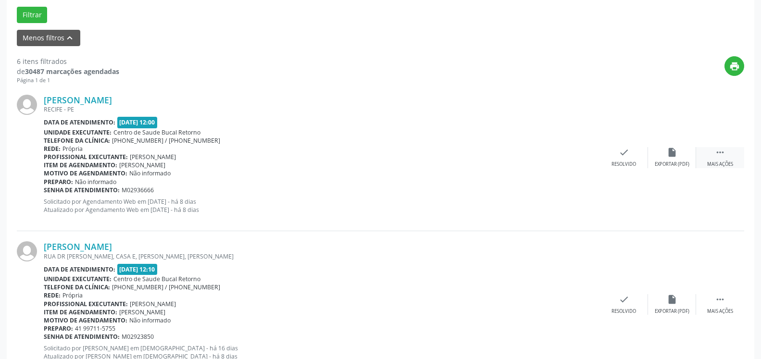
click at [732, 149] on div " Mais ações" at bounding box center [720, 157] width 48 height 21
click at [665, 158] on div "alarm_off Não compareceu" at bounding box center [672, 157] width 48 height 21
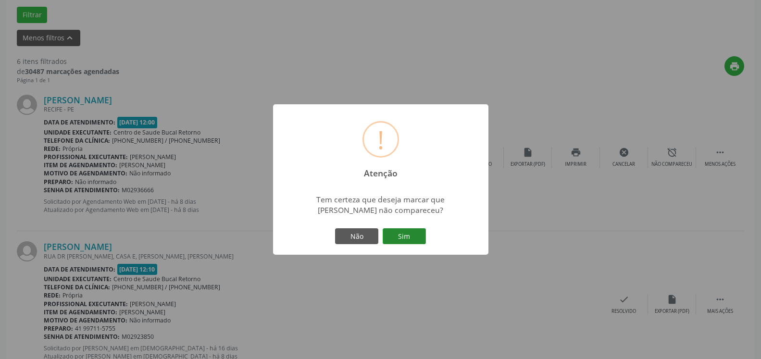
click at [406, 240] on button "Sim" at bounding box center [404, 236] width 43 height 16
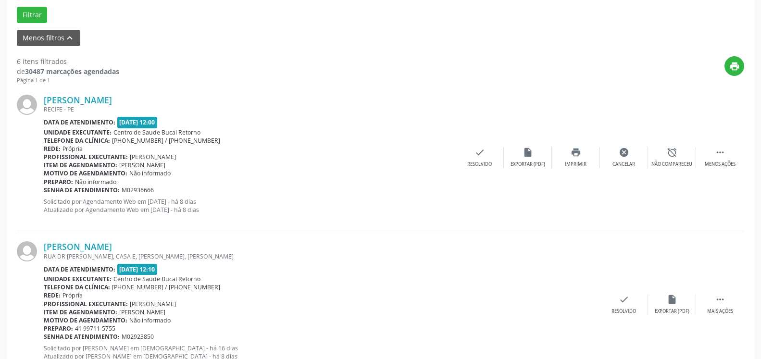
scroll to position [63, 0]
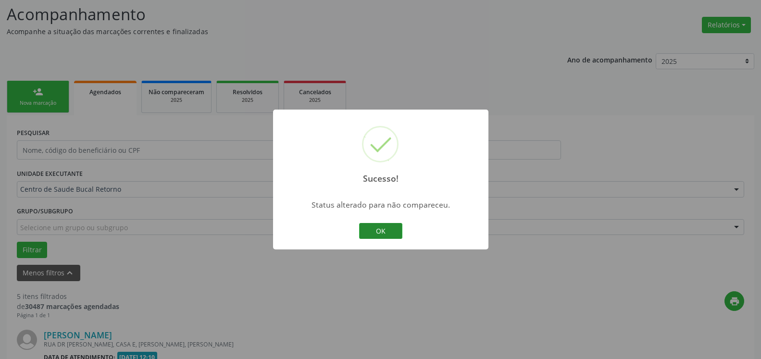
click at [382, 232] on button "OK" at bounding box center [380, 231] width 43 height 16
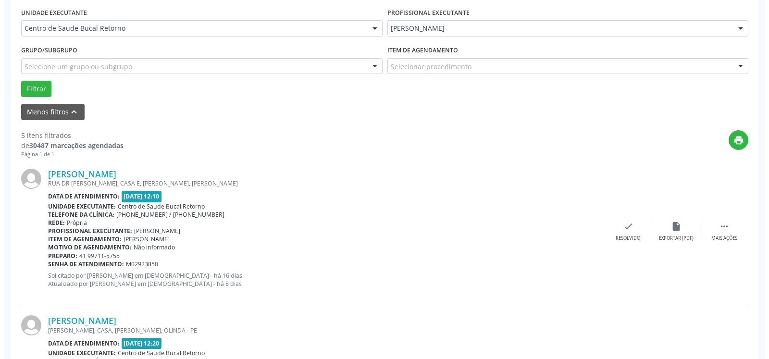
scroll to position [259, 0]
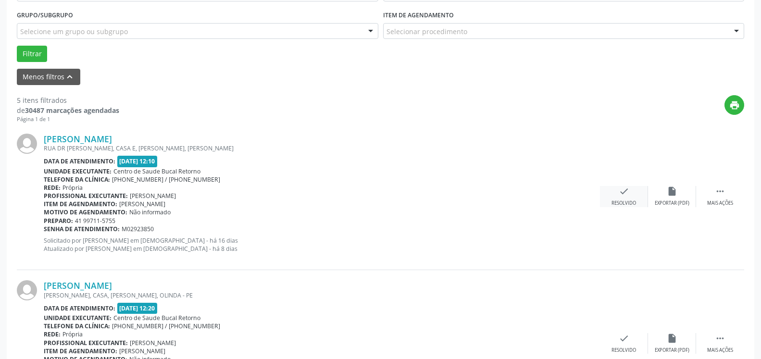
click at [629, 191] on div "check Resolvido" at bounding box center [624, 196] width 48 height 21
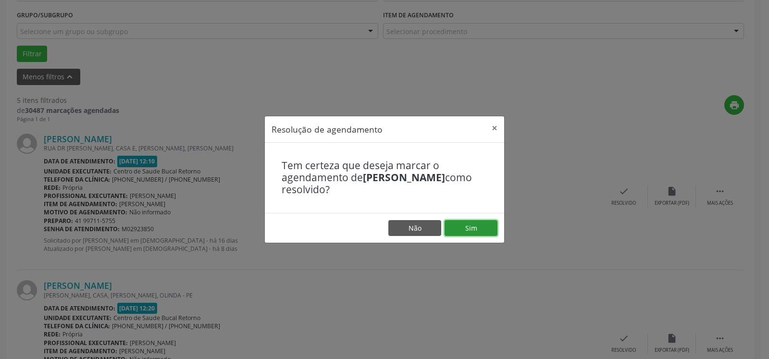
click at [487, 233] on button "Sim" at bounding box center [471, 228] width 53 height 16
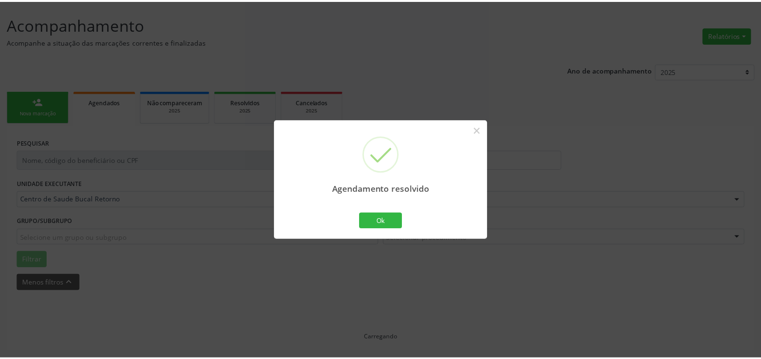
scroll to position [53, 0]
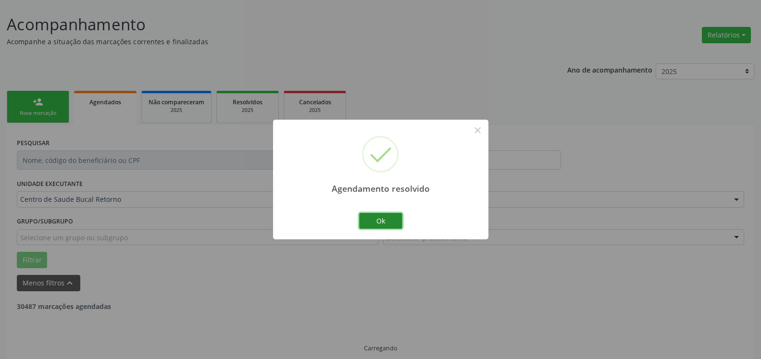
click at [392, 219] on button "Ok" at bounding box center [380, 221] width 43 height 16
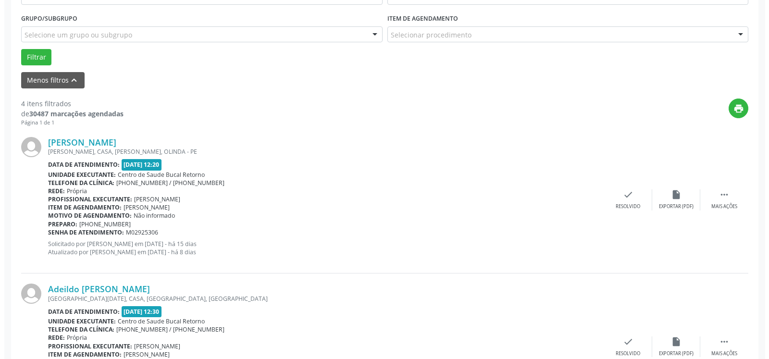
scroll to position [298, 0]
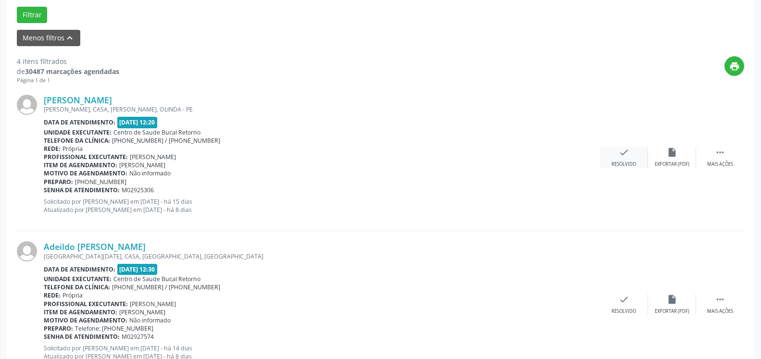
click at [621, 163] on div "Resolvido" at bounding box center [624, 164] width 25 height 7
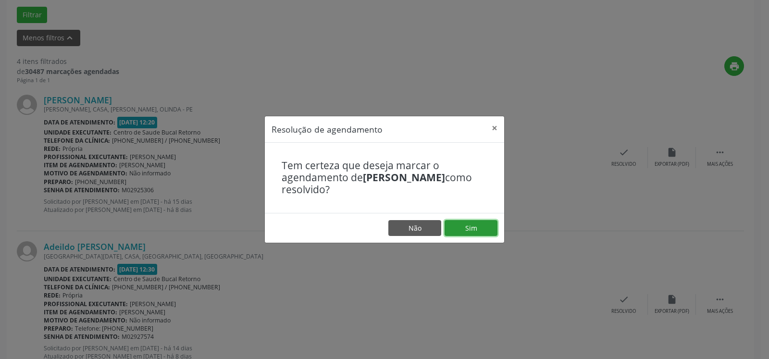
click at [468, 226] on button "Sim" at bounding box center [471, 228] width 53 height 16
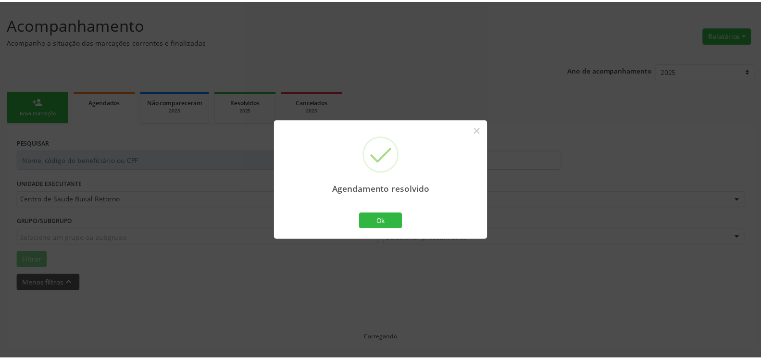
scroll to position [53, 0]
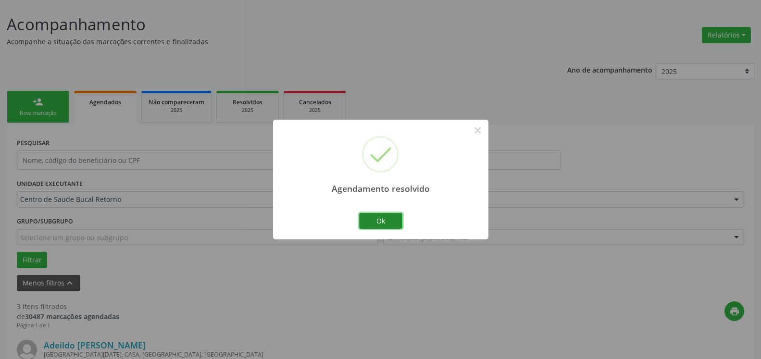
click at [390, 223] on button "Ok" at bounding box center [380, 221] width 43 height 16
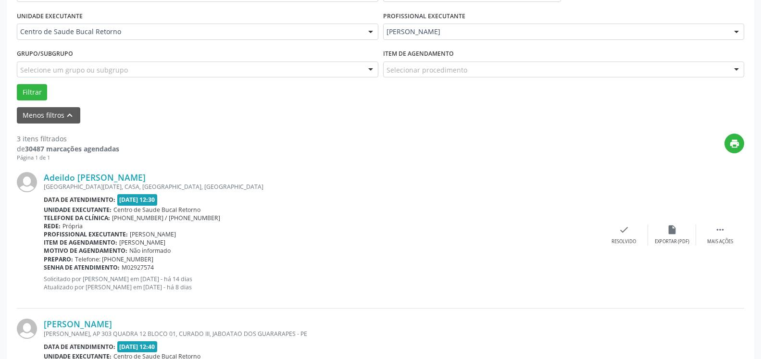
scroll to position [249, 0]
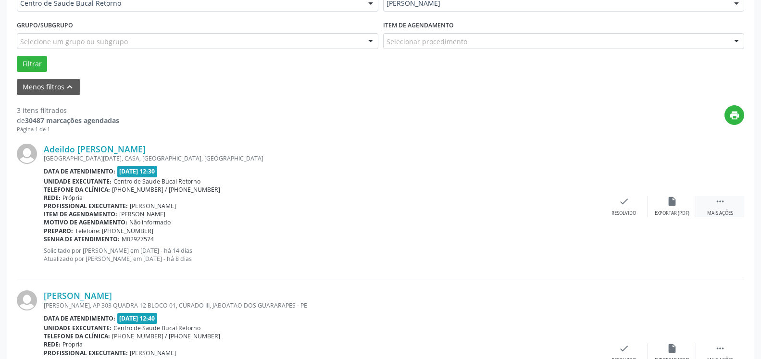
click at [723, 207] on icon "" at bounding box center [720, 201] width 11 height 11
click at [677, 207] on icon "alarm_off" at bounding box center [672, 201] width 11 height 11
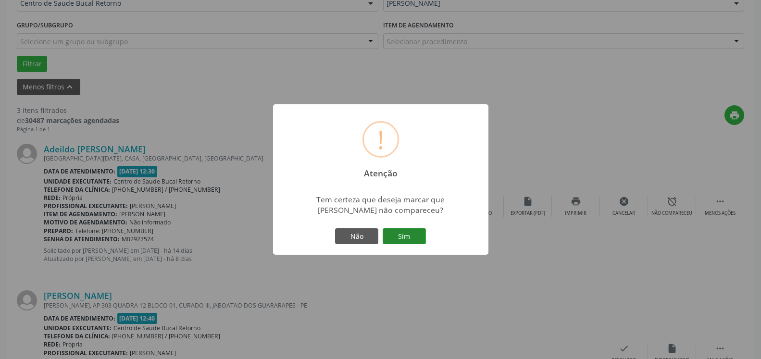
click at [411, 230] on button "Sim" at bounding box center [404, 236] width 43 height 16
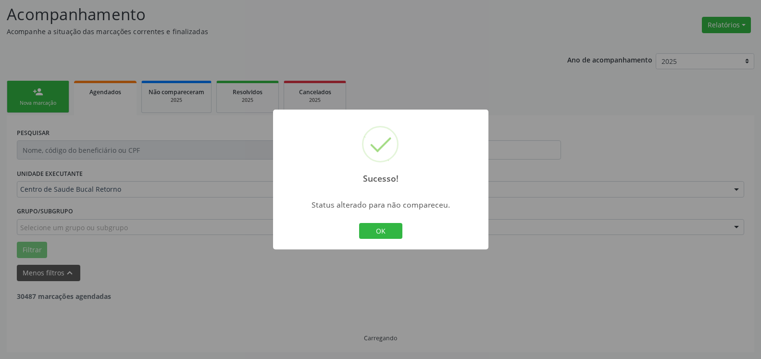
scroll to position [63, 0]
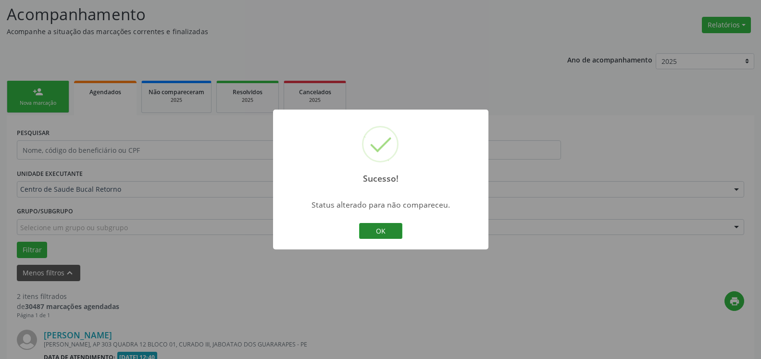
click at [391, 230] on button "OK" at bounding box center [380, 231] width 43 height 16
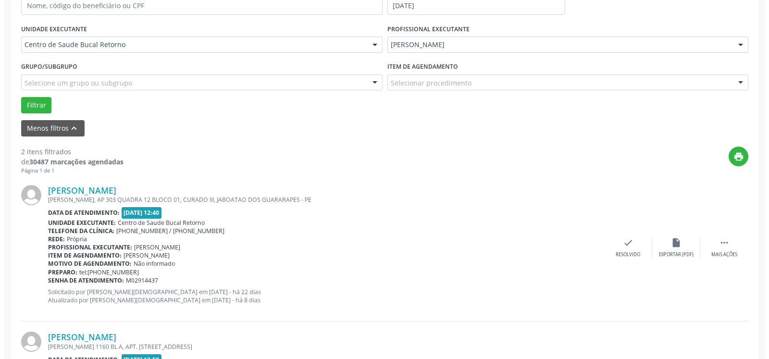
scroll to position [308, 0]
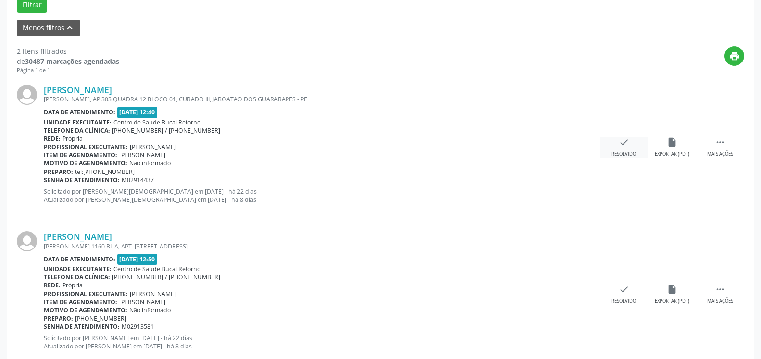
click at [627, 147] on icon "check" at bounding box center [624, 142] width 11 height 11
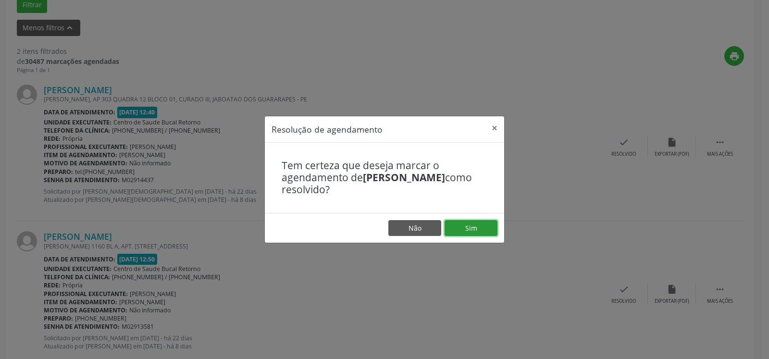
click at [490, 223] on button "Sim" at bounding box center [471, 228] width 53 height 16
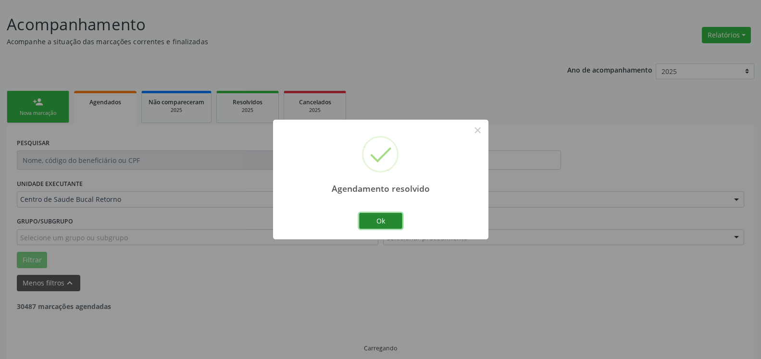
click at [388, 217] on button "Ok" at bounding box center [380, 221] width 43 height 16
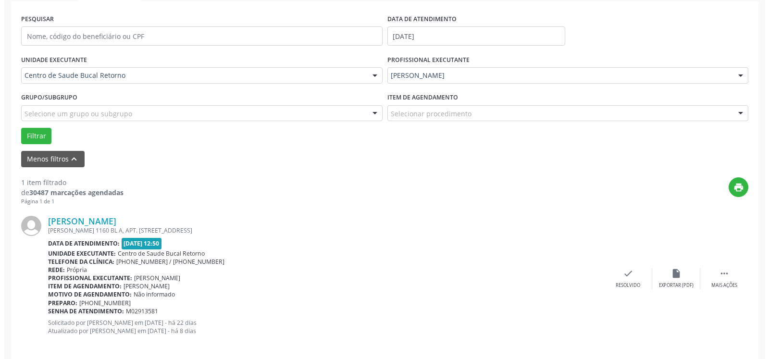
scroll to position [187, 0]
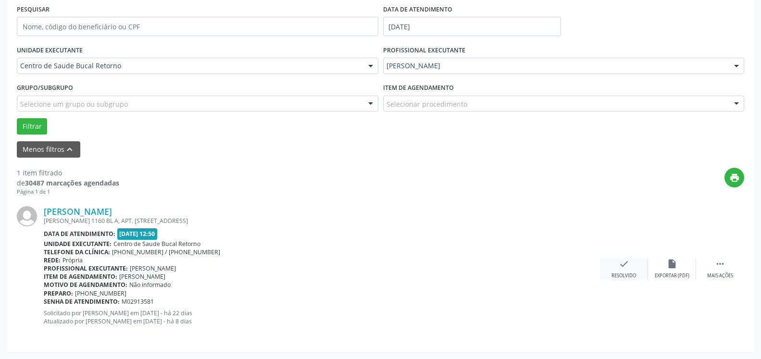
click at [625, 275] on div "Resolvido" at bounding box center [624, 276] width 25 height 7
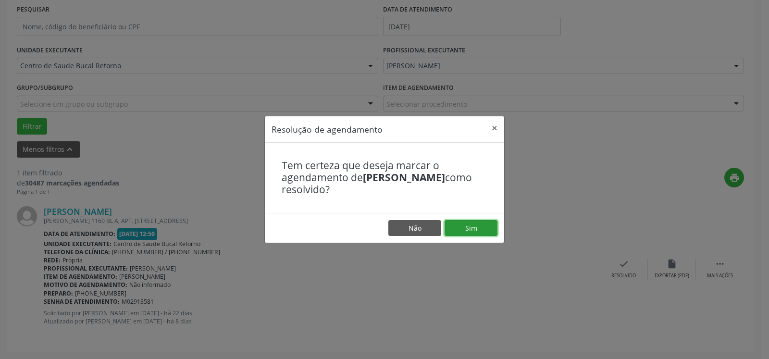
click at [487, 226] on button "Sim" at bounding box center [471, 228] width 53 height 16
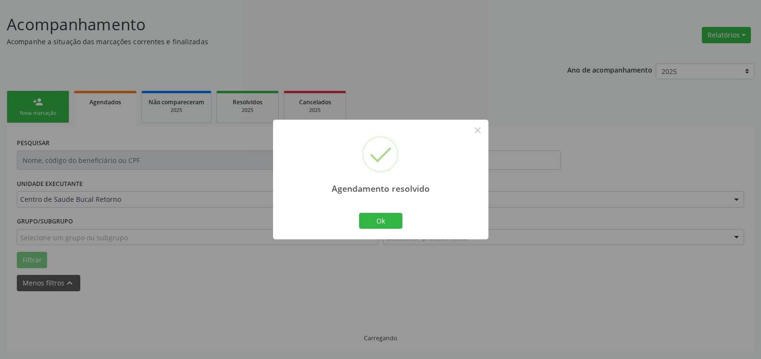
scroll to position [32, 0]
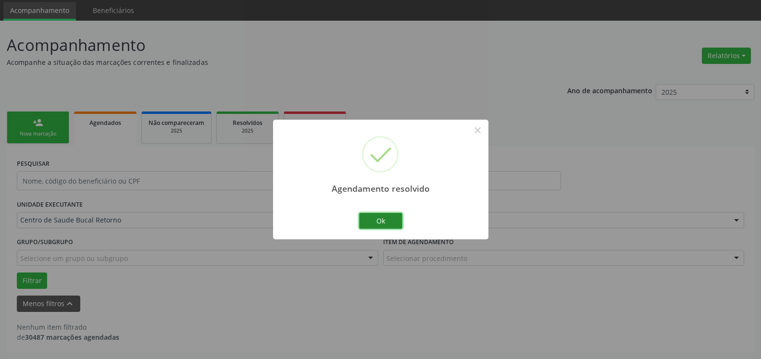
click at [396, 219] on button "Ok" at bounding box center [380, 221] width 43 height 16
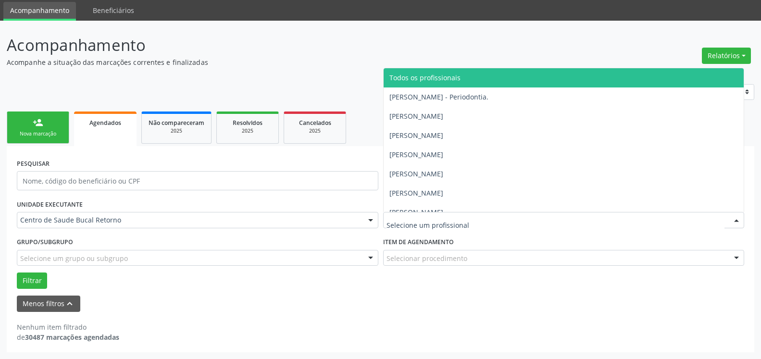
click at [462, 81] on span "Todos os profissionais" at bounding box center [564, 77] width 361 height 19
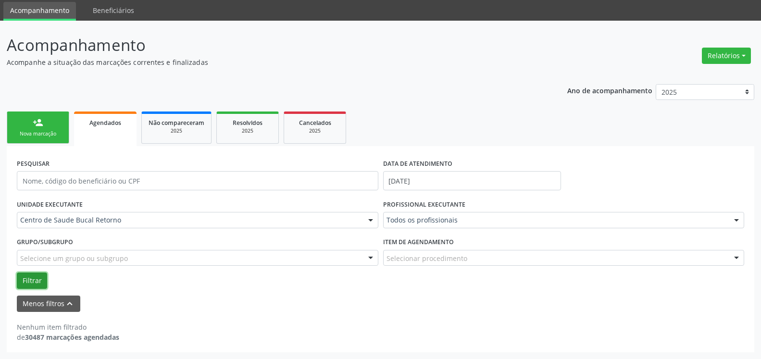
click at [34, 279] on button "Filtrar" at bounding box center [32, 281] width 30 height 16
click at [458, 184] on input "[DATE]" at bounding box center [472, 180] width 178 height 19
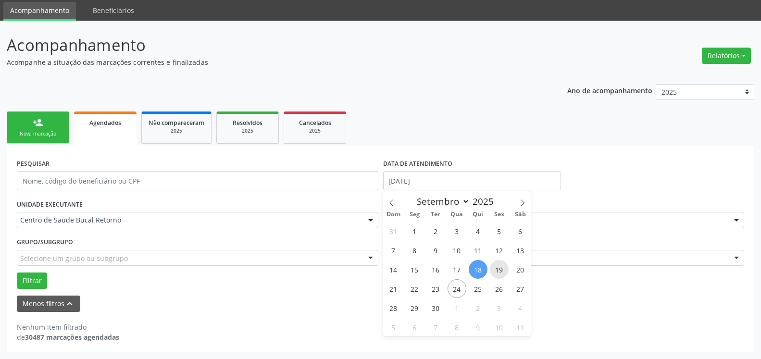
click at [501, 269] on span "19" at bounding box center [499, 269] width 19 height 19
type input "[DATE]"
click at [501, 269] on span "19" at bounding box center [499, 269] width 19 height 19
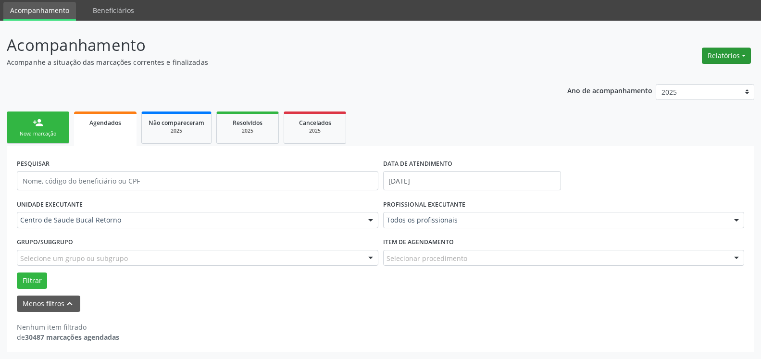
click at [714, 61] on button "Relatórios" at bounding box center [726, 56] width 49 height 16
click at [703, 78] on link "Agendamentos" at bounding box center [699, 76] width 103 height 13
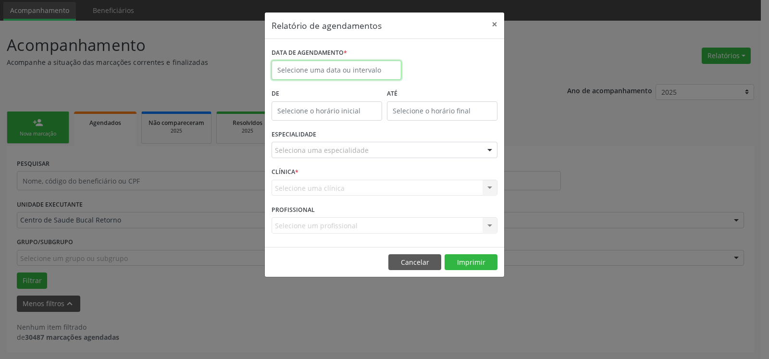
click at [363, 70] on input "text" at bounding box center [337, 70] width 130 height 19
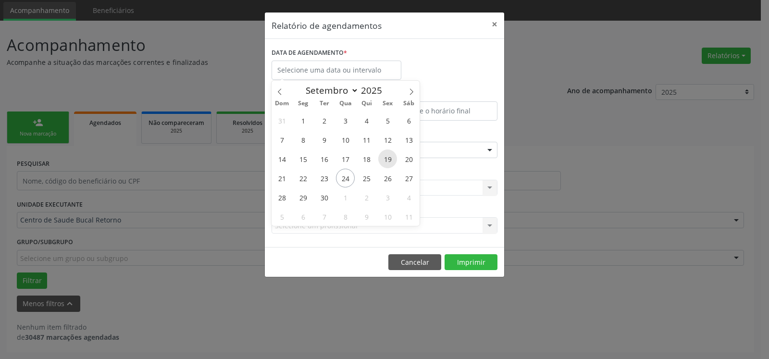
click at [389, 161] on span "19" at bounding box center [387, 159] width 19 height 19
type input "[DATE]"
click at [389, 161] on span "19" at bounding box center [387, 159] width 19 height 19
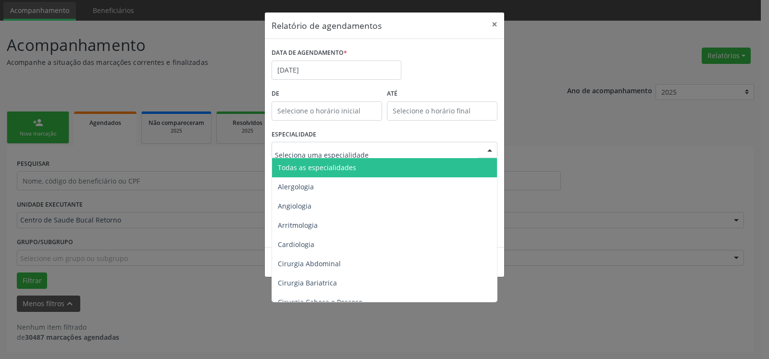
click at [339, 169] on span "Todas as especialidades" at bounding box center [317, 167] width 78 height 9
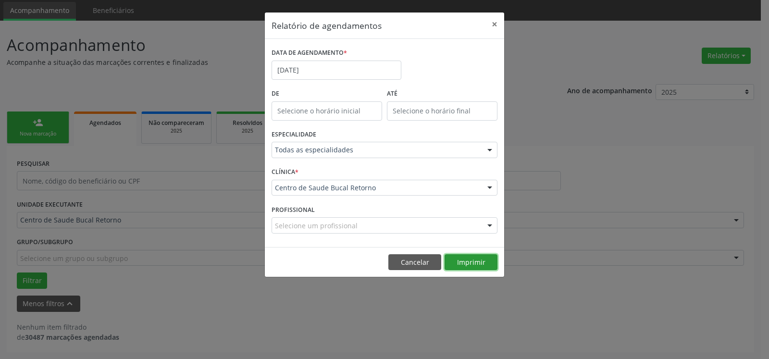
click at [482, 264] on button "Imprimir" at bounding box center [471, 262] width 53 height 16
click at [489, 19] on button "×" at bounding box center [494, 25] width 19 height 24
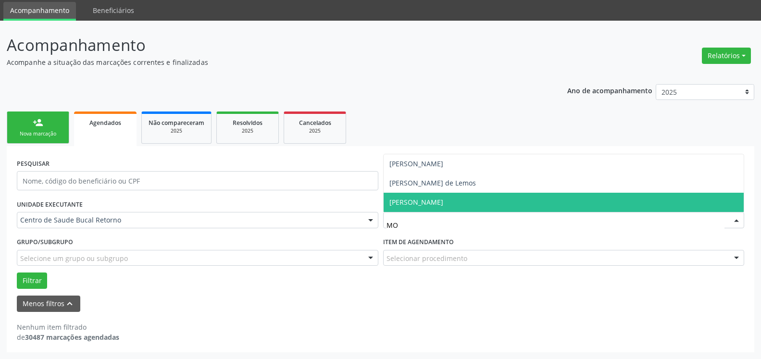
click at [471, 201] on span "[PERSON_NAME]" at bounding box center [564, 202] width 361 height 19
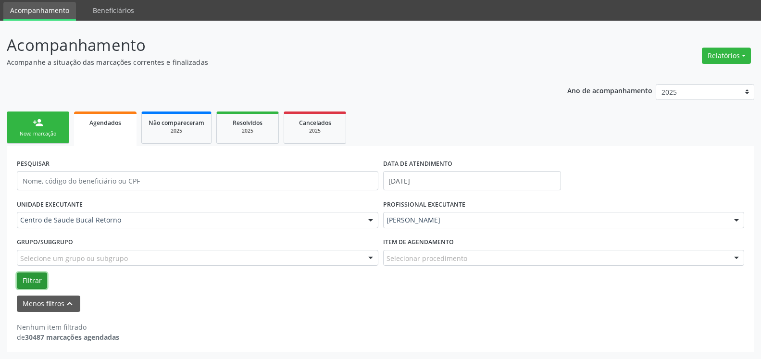
click at [23, 276] on button "Filtrar" at bounding box center [32, 281] width 30 height 16
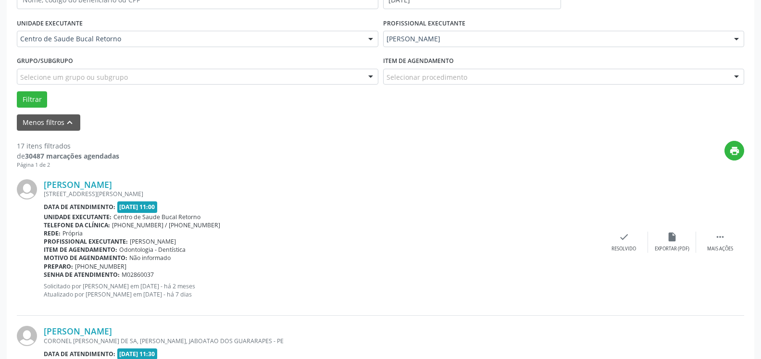
scroll to position [277, 0]
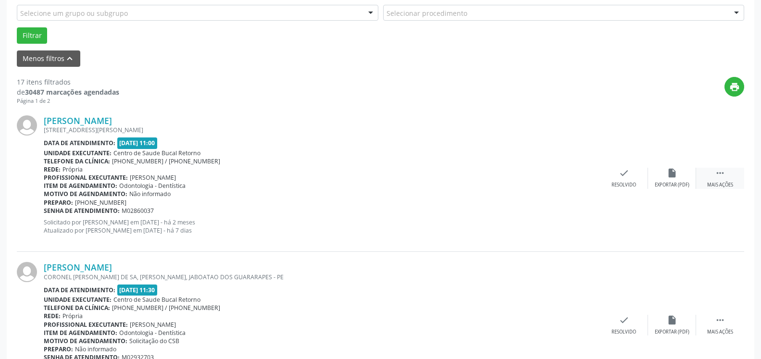
click at [721, 177] on icon "" at bounding box center [720, 173] width 11 height 11
click at [659, 173] on div "alarm_off Não compareceu" at bounding box center [672, 178] width 48 height 21
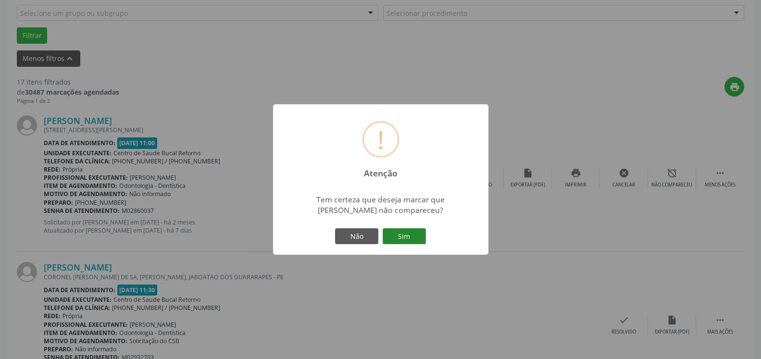
click at [419, 232] on button "Sim" at bounding box center [404, 236] width 43 height 16
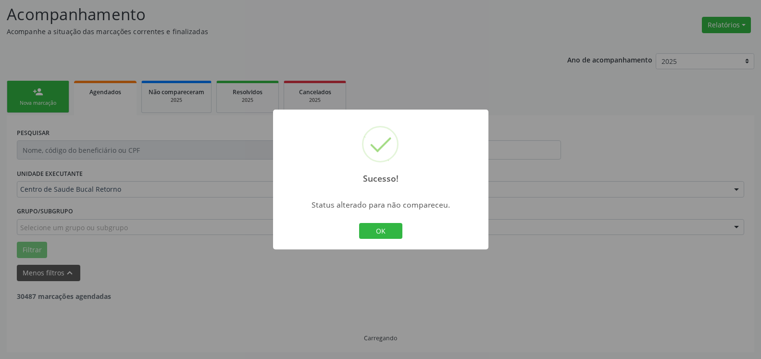
scroll to position [63, 0]
click at [376, 231] on button "OK" at bounding box center [380, 231] width 43 height 16
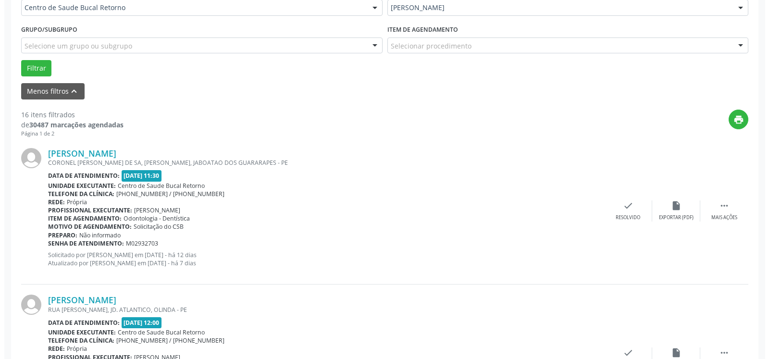
scroll to position [259, 0]
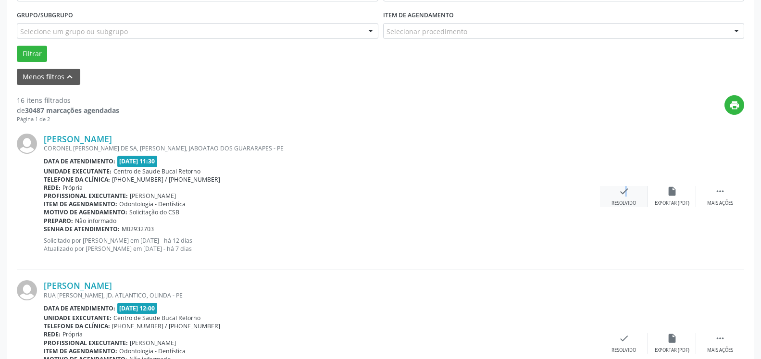
click at [620, 194] on icon "check" at bounding box center [624, 191] width 11 height 11
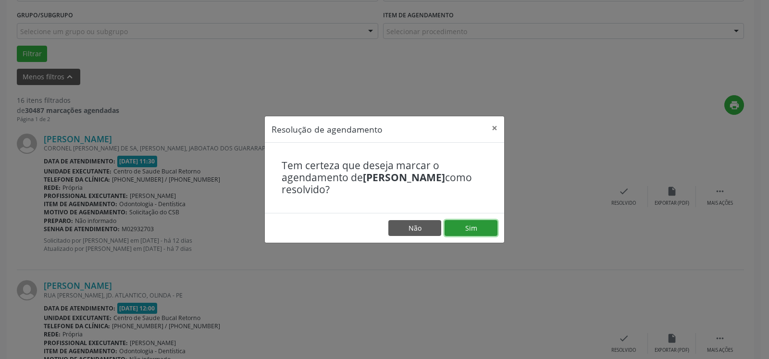
click at [471, 230] on button "Sim" at bounding box center [471, 228] width 53 height 16
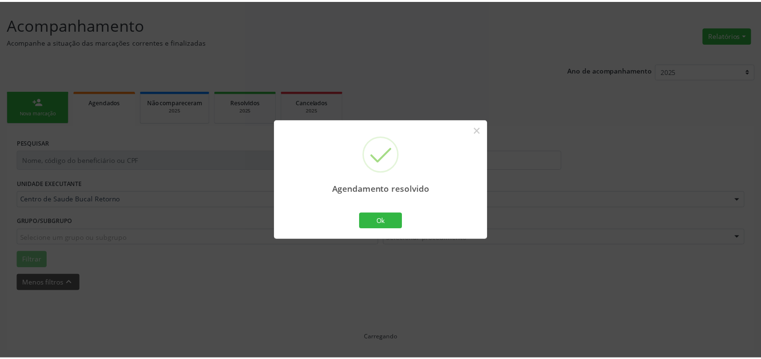
scroll to position [53, 0]
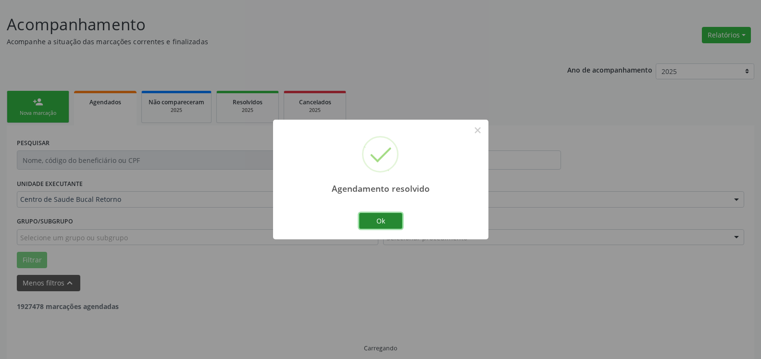
click at [376, 224] on button "Ok" at bounding box center [380, 221] width 43 height 16
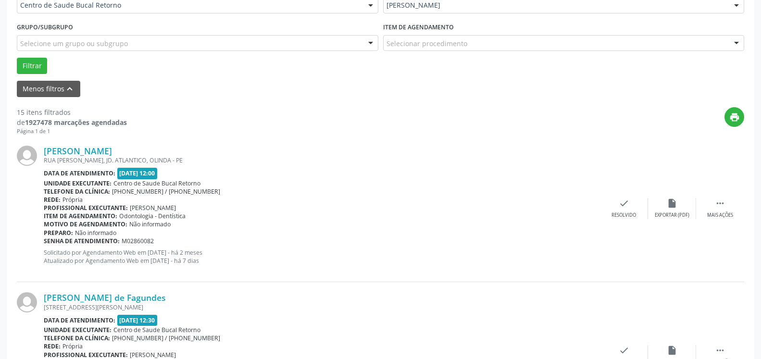
scroll to position [249, 0]
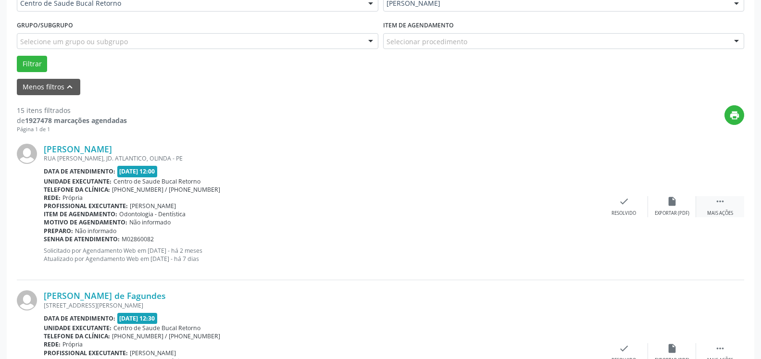
click at [717, 204] on icon "" at bounding box center [720, 201] width 11 height 11
click at [679, 206] on div "alarm_off Não compareceu" at bounding box center [672, 206] width 48 height 21
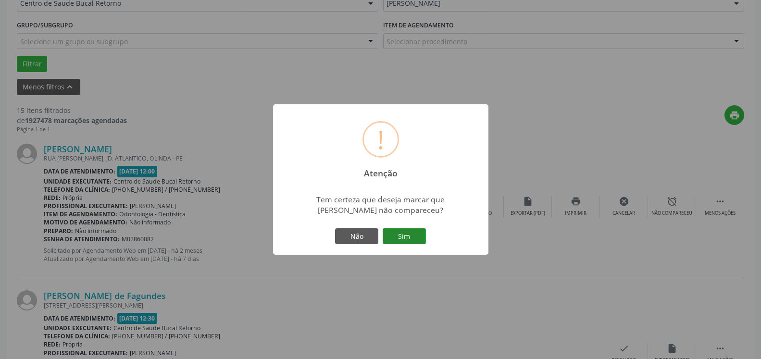
click at [396, 239] on button "Sim" at bounding box center [404, 236] width 43 height 16
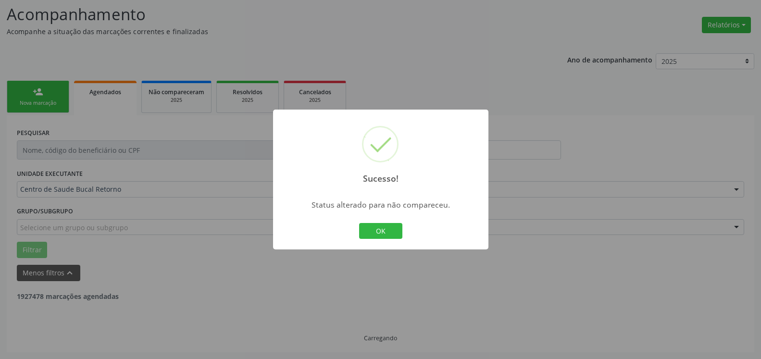
scroll to position [63, 0]
click at [389, 235] on button "OK" at bounding box center [380, 231] width 43 height 16
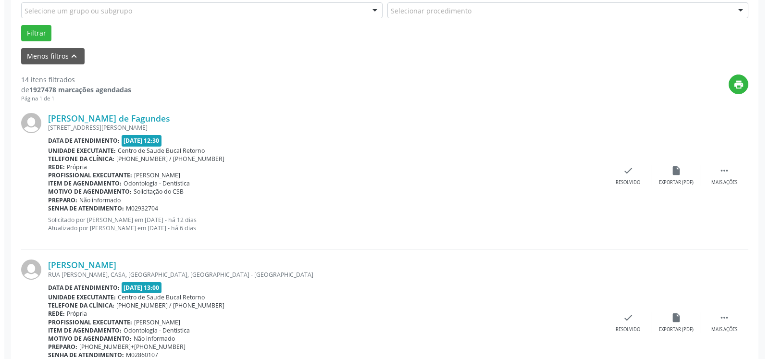
scroll to position [308, 0]
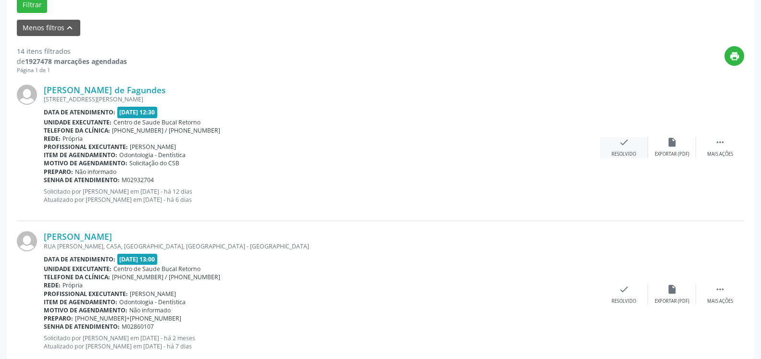
click at [627, 142] on icon "check" at bounding box center [624, 142] width 11 height 11
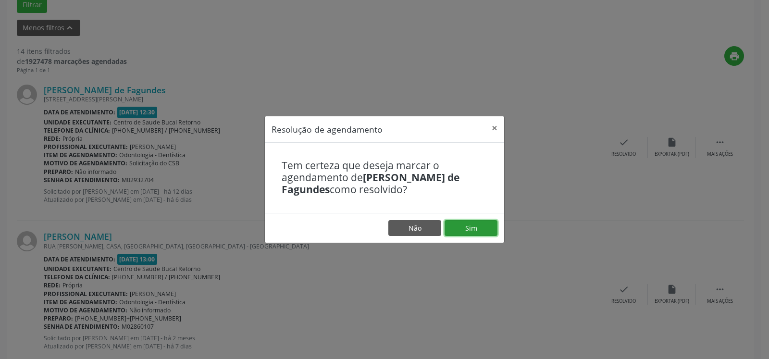
click at [469, 232] on button "Sim" at bounding box center [471, 228] width 53 height 16
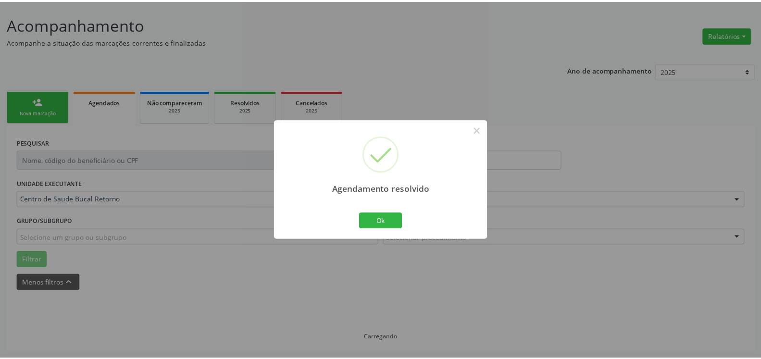
scroll to position [53, 0]
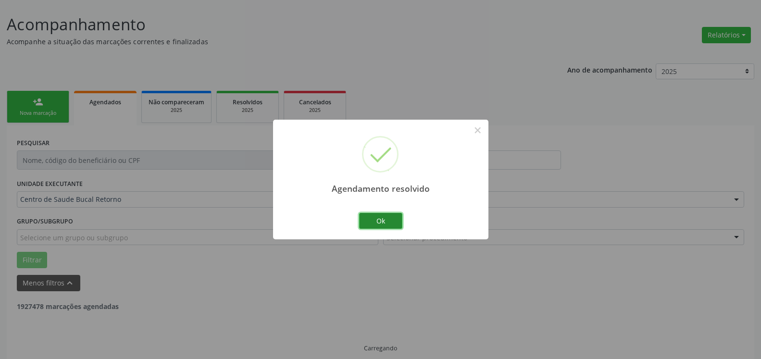
click at [394, 222] on button "Ok" at bounding box center [380, 221] width 43 height 16
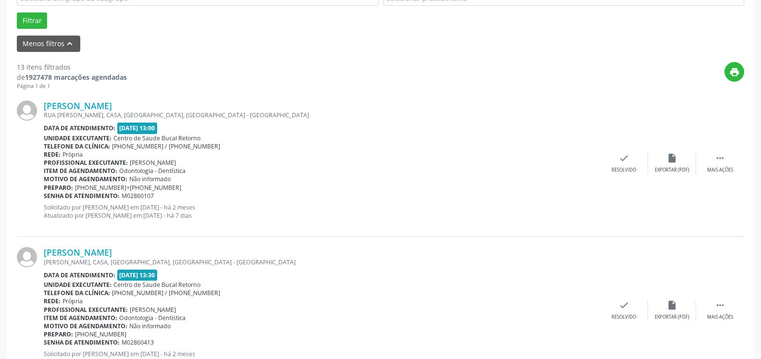
scroll to position [298, 0]
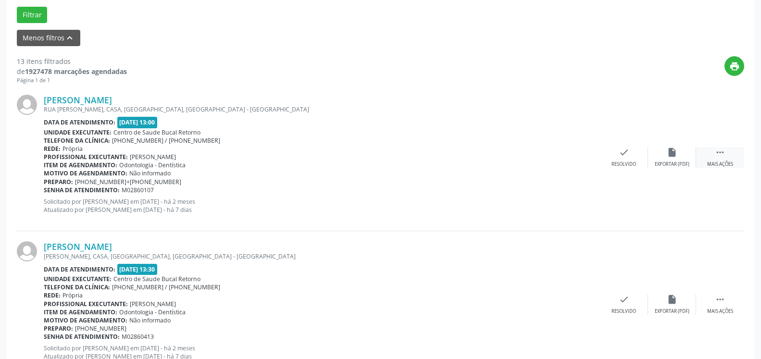
click at [728, 149] on div " Mais ações" at bounding box center [720, 157] width 48 height 21
click at [675, 156] on icon "alarm_off" at bounding box center [672, 152] width 11 height 11
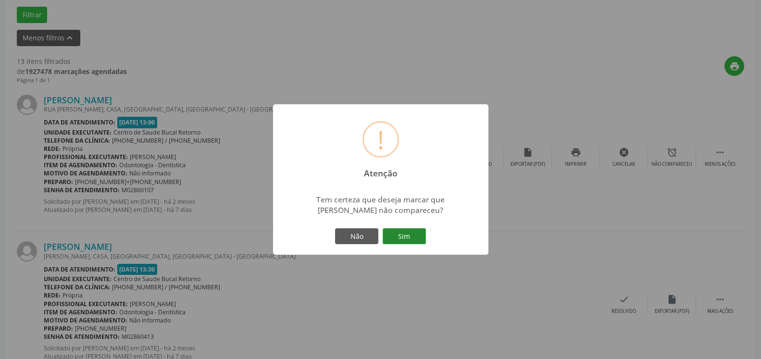
click at [419, 230] on button "Sim" at bounding box center [404, 236] width 43 height 16
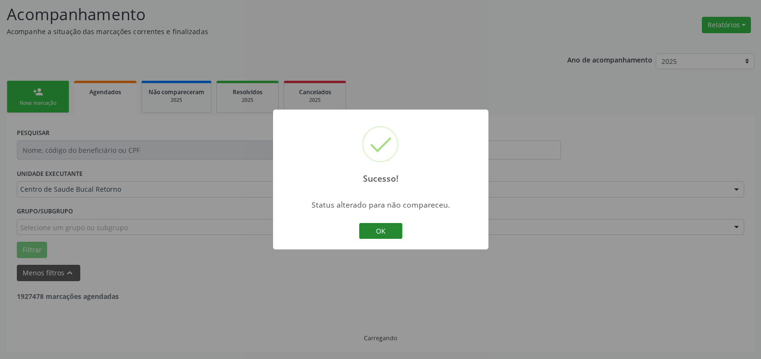
scroll to position [63, 0]
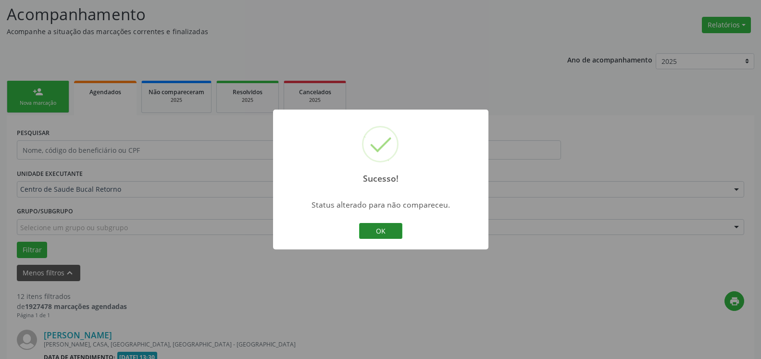
click at [397, 230] on button "OK" at bounding box center [380, 231] width 43 height 16
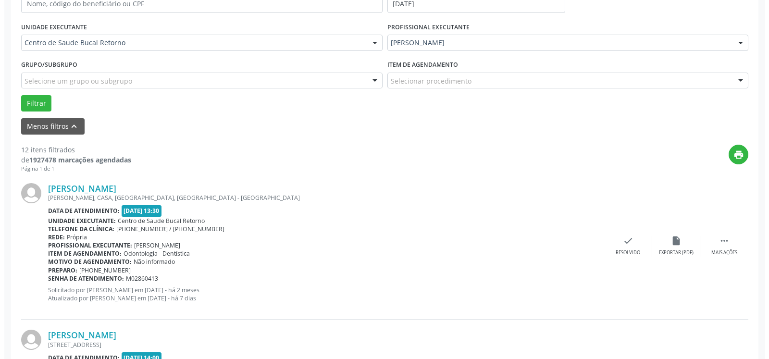
scroll to position [210, 0]
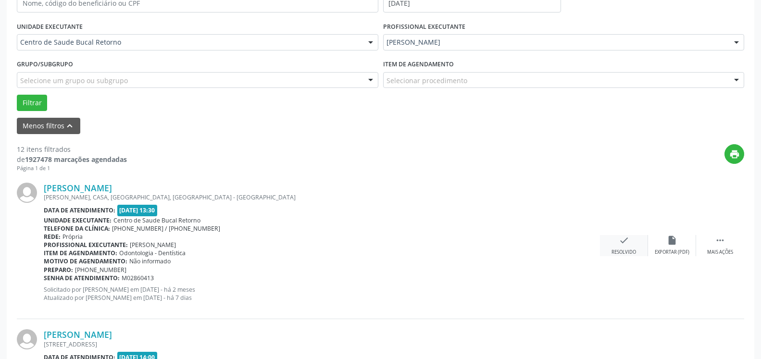
click at [624, 241] on icon "check" at bounding box center [624, 240] width 11 height 11
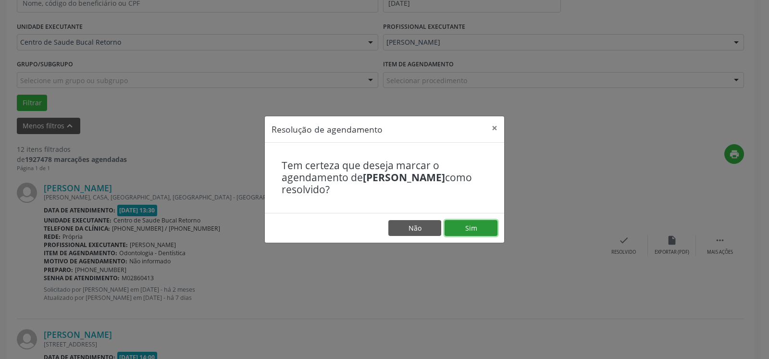
click at [454, 228] on button "Sim" at bounding box center [471, 228] width 53 height 16
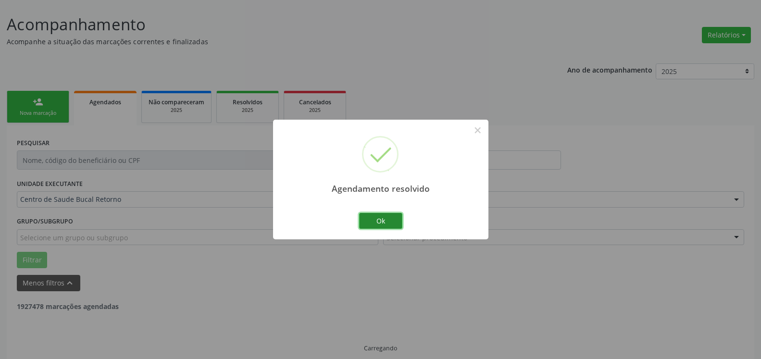
click at [369, 217] on button "Ok" at bounding box center [380, 221] width 43 height 16
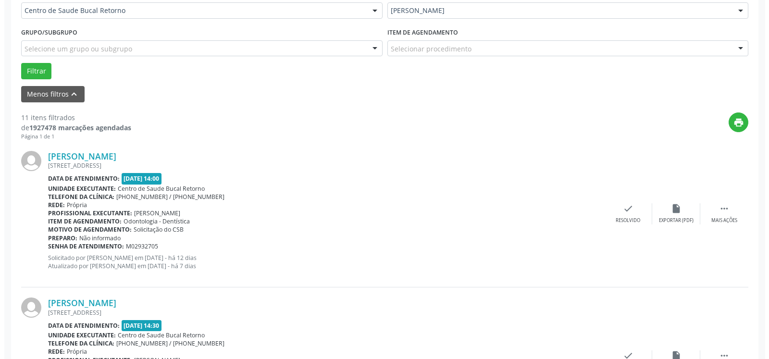
scroll to position [259, 0]
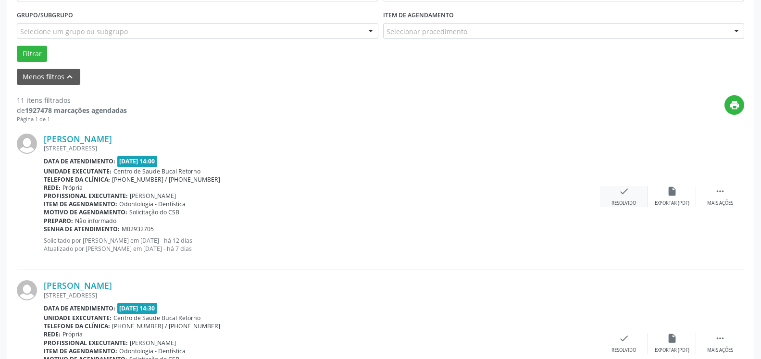
click at [625, 197] on icon "check" at bounding box center [624, 191] width 11 height 11
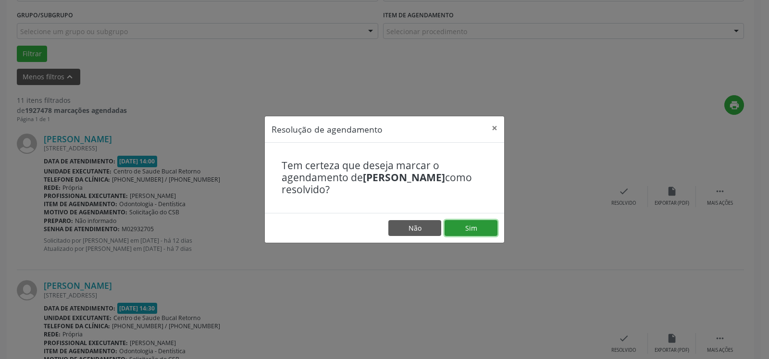
click at [466, 230] on button "Sim" at bounding box center [471, 228] width 53 height 16
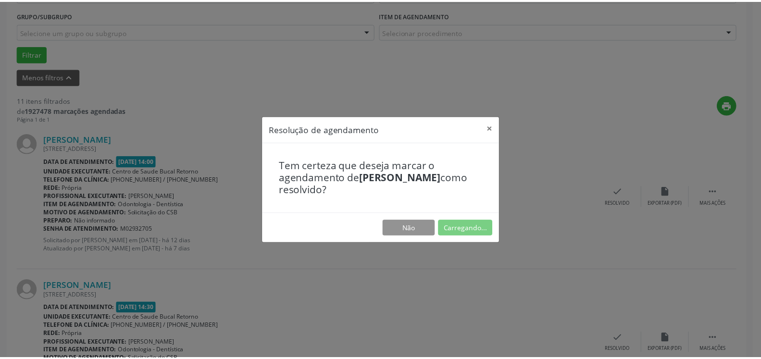
scroll to position [53, 0]
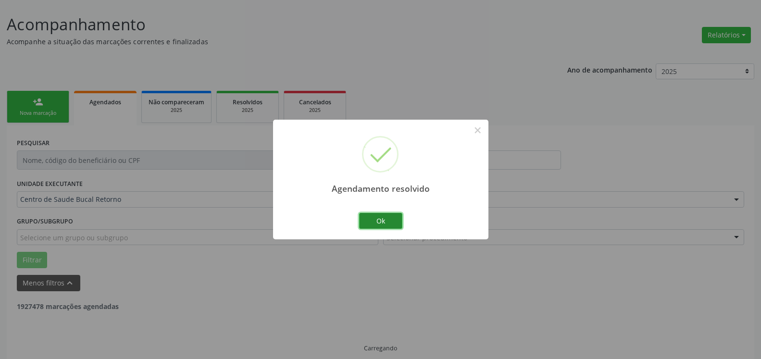
click at [395, 222] on button "Ok" at bounding box center [380, 221] width 43 height 16
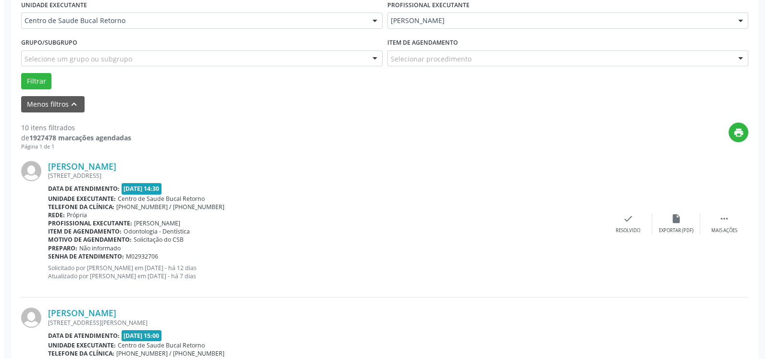
scroll to position [249, 0]
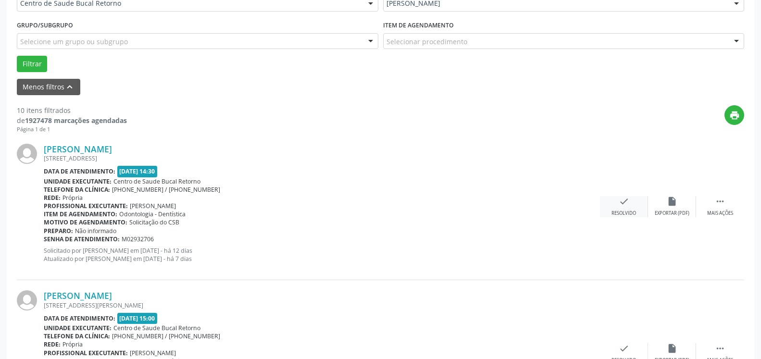
click at [622, 210] on div "check Resolvido" at bounding box center [624, 206] width 48 height 21
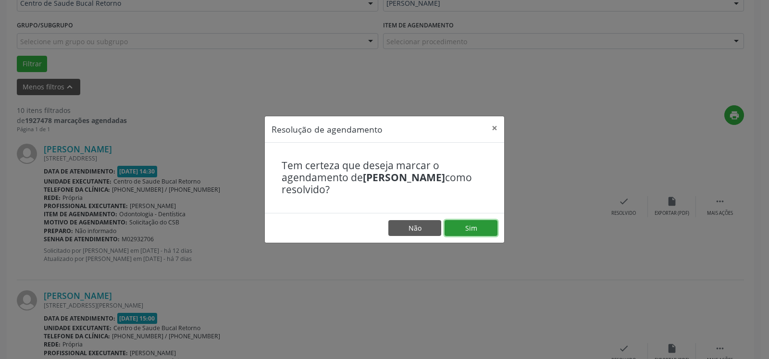
click at [476, 227] on button "Sim" at bounding box center [471, 228] width 53 height 16
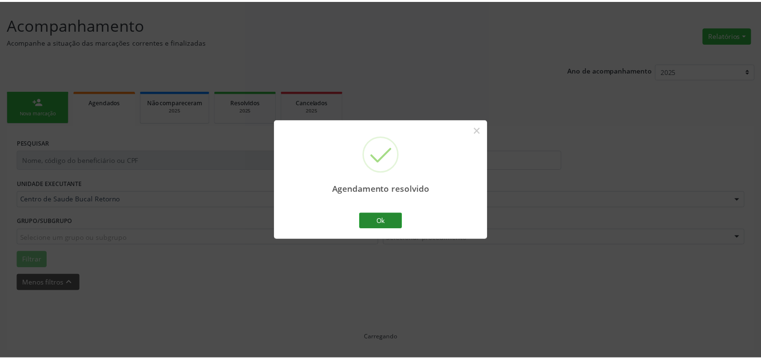
scroll to position [53, 0]
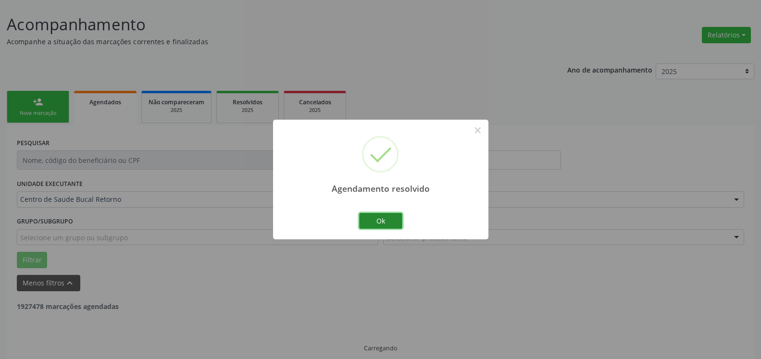
click at [375, 220] on button "Ok" at bounding box center [380, 221] width 43 height 16
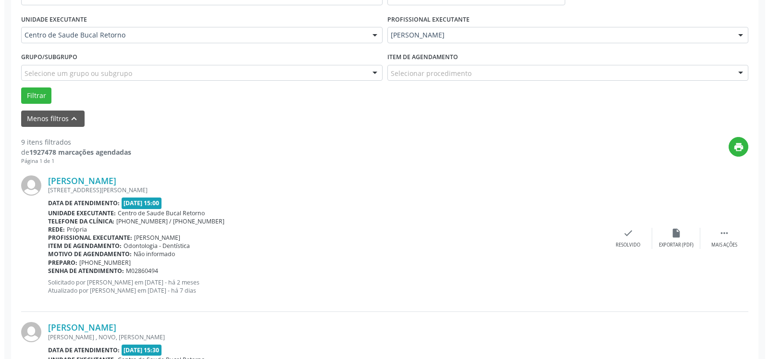
scroll to position [249, 0]
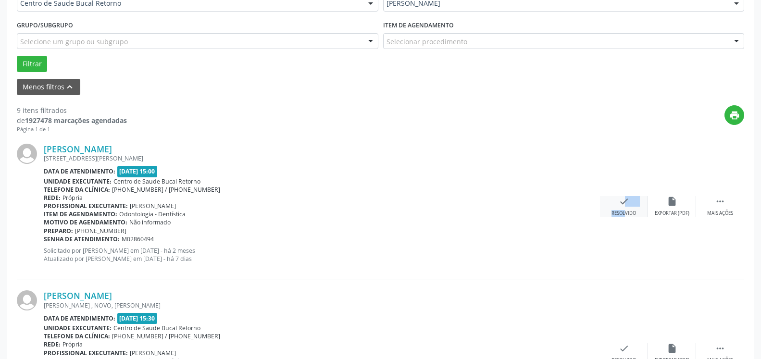
click at [619, 203] on div "check Resolvido" at bounding box center [624, 206] width 48 height 21
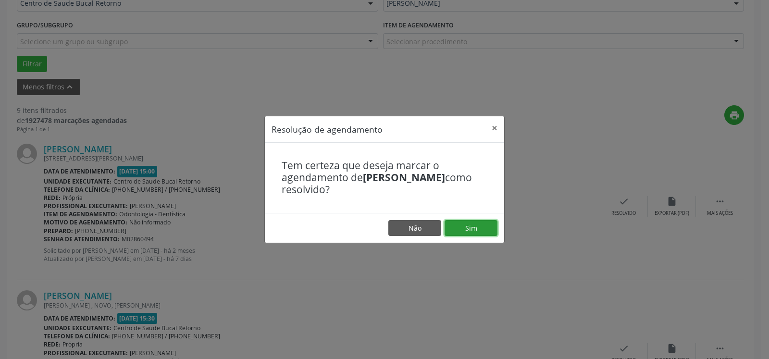
click at [459, 226] on button "Sim" at bounding box center [471, 228] width 53 height 16
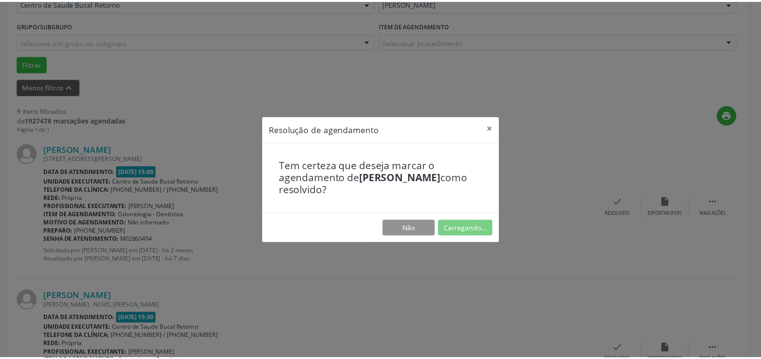
scroll to position [53, 0]
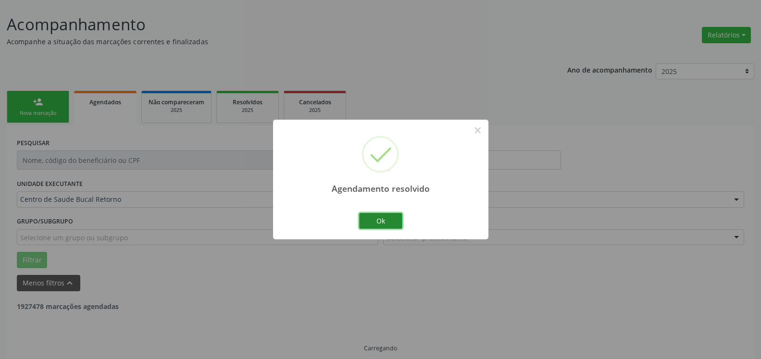
click at [366, 222] on button "Ok" at bounding box center [380, 221] width 43 height 16
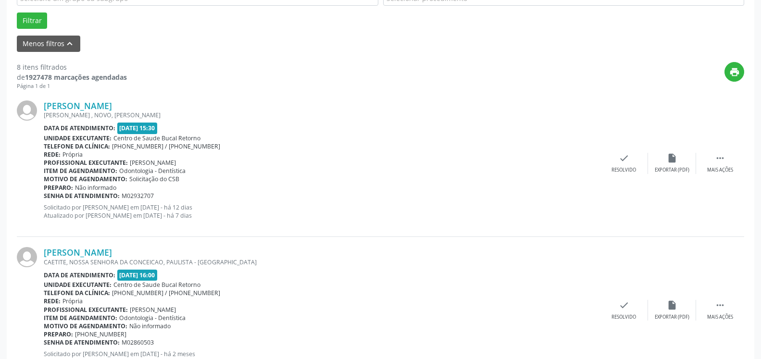
scroll to position [298, 0]
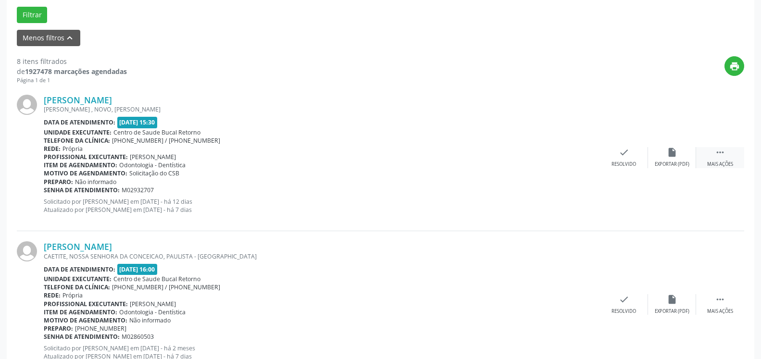
click at [719, 158] on icon "" at bounding box center [720, 152] width 11 height 11
click at [685, 158] on div "alarm_off Não compareceu" at bounding box center [672, 157] width 48 height 21
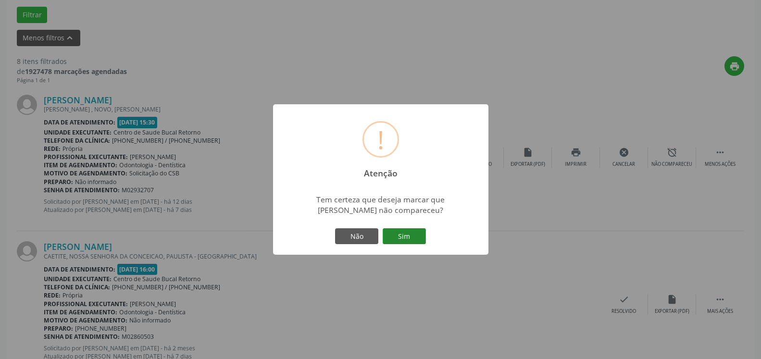
click at [414, 238] on button "Sim" at bounding box center [404, 236] width 43 height 16
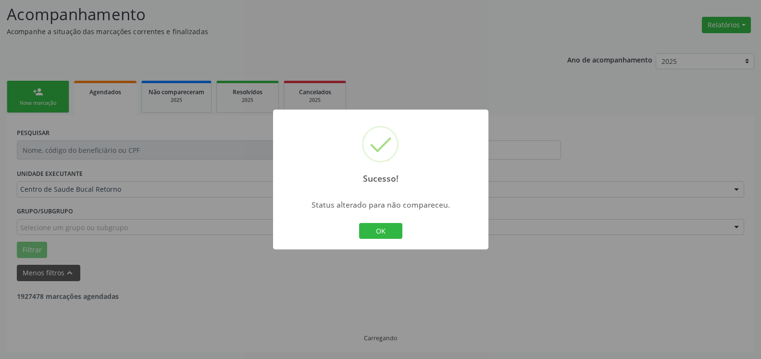
scroll to position [63, 0]
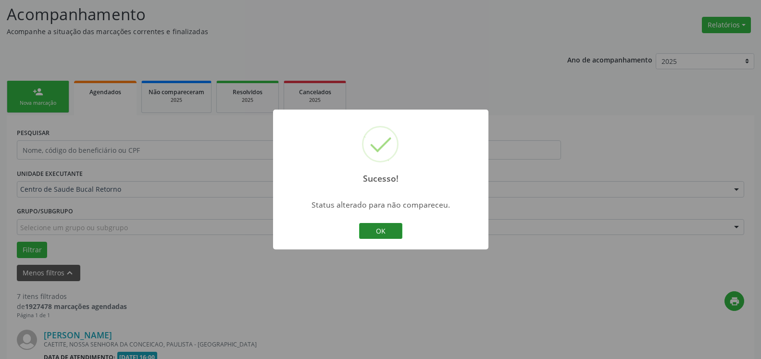
click at [394, 234] on button "OK" at bounding box center [380, 231] width 43 height 16
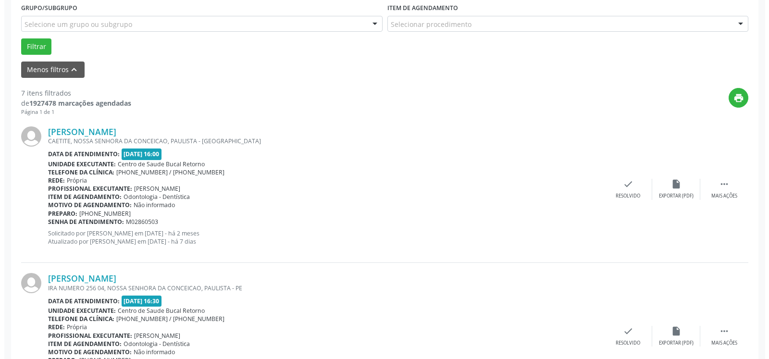
scroll to position [308, 0]
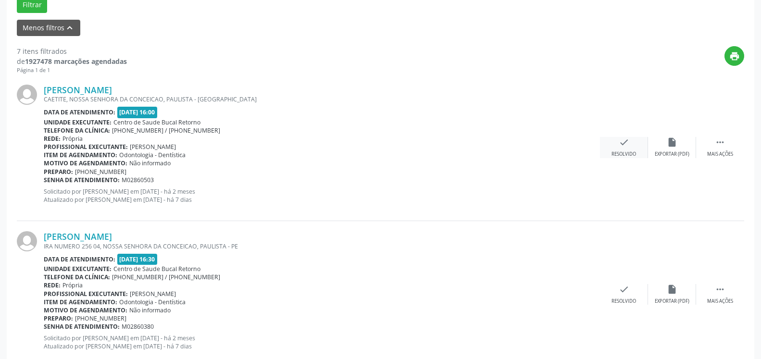
click at [622, 148] on icon "check" at bounding box center [624, 142] width 11 height 11
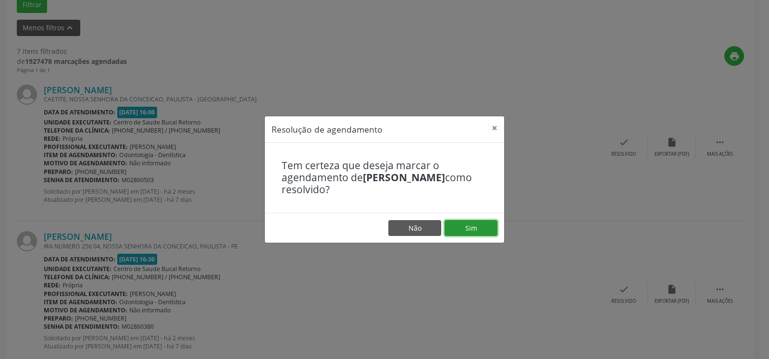
click at [475, 228] on button "Sim" at bounding box center [471, 228] width 53 height 16
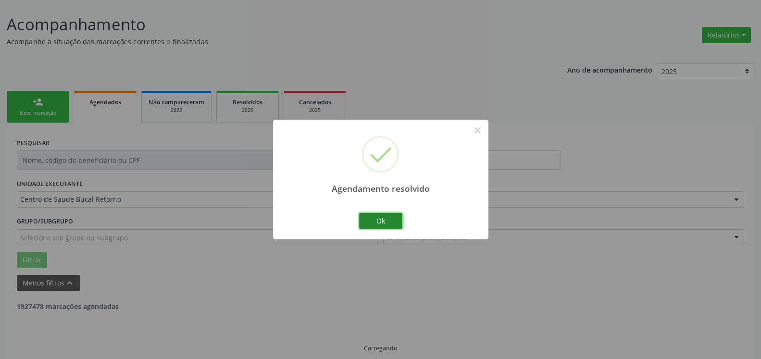
click at [378, 215] on button "Ok" at bounding box center [380, 221] width 43 height 16
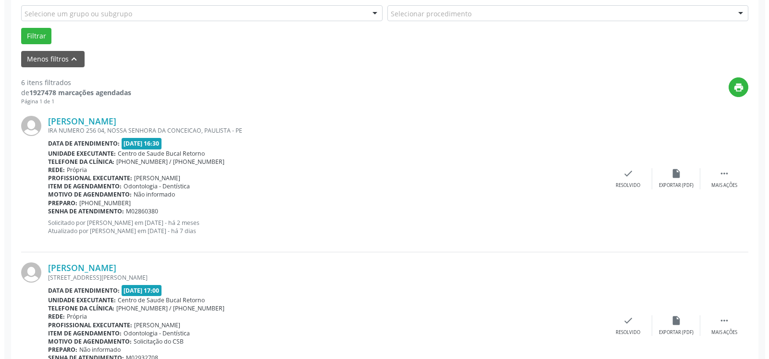
scroll to position [298, 0]
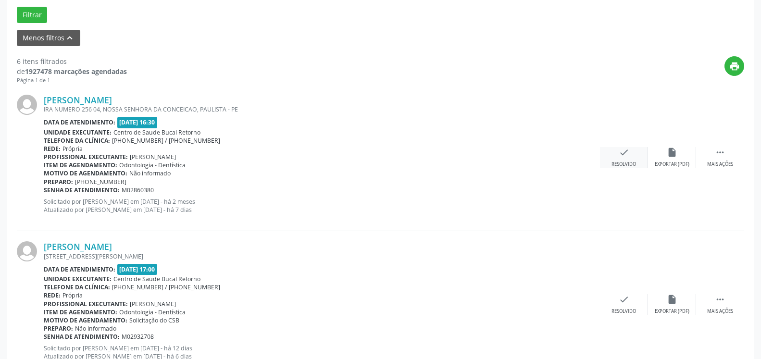
click at [623, 156] on icon "check" at bounding box center [624, 152] width 11 height 11
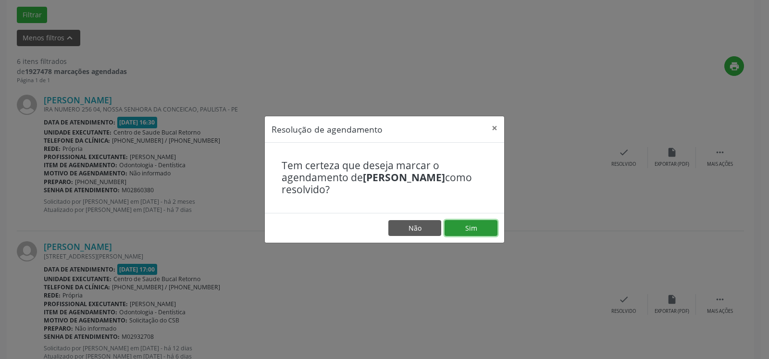
click at [481, 226] on button "Sim" at bounding box center [471, 228] width 53 height 16
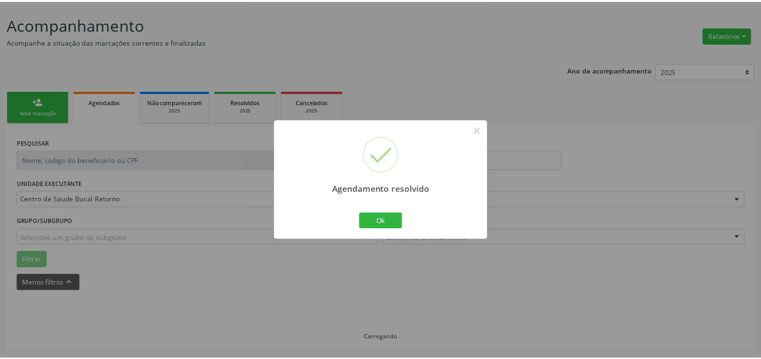
scroll to position [53, 0]
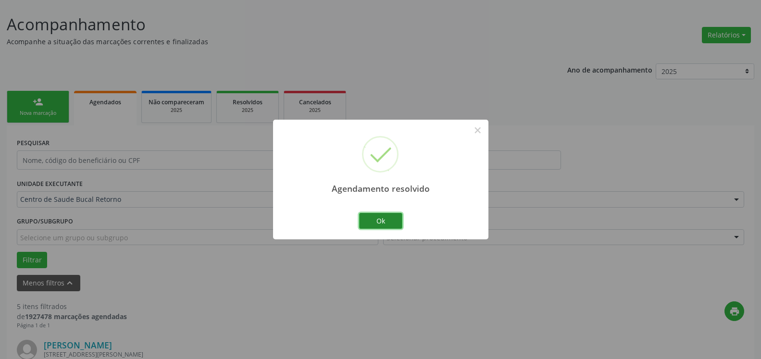
click at [381, 221] on button "Ok" at bounding box center [380, 221] width 43 height 16
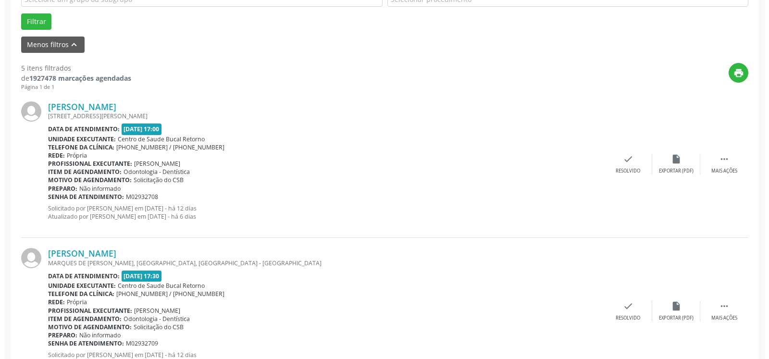
scroll to position [298, 0]
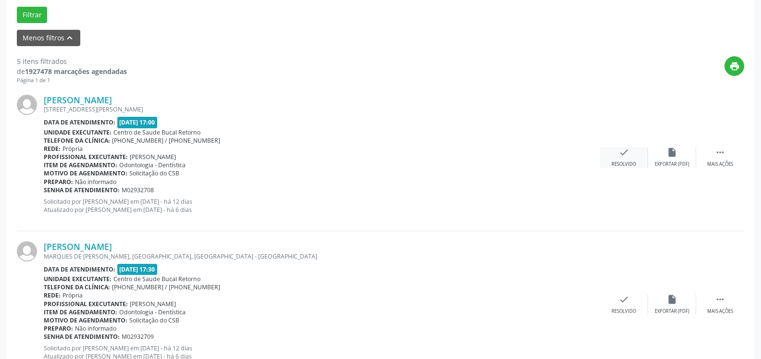
click at [630, 155] on div "check Resolvido" at bounding box center [624, 157] width 48 height 21
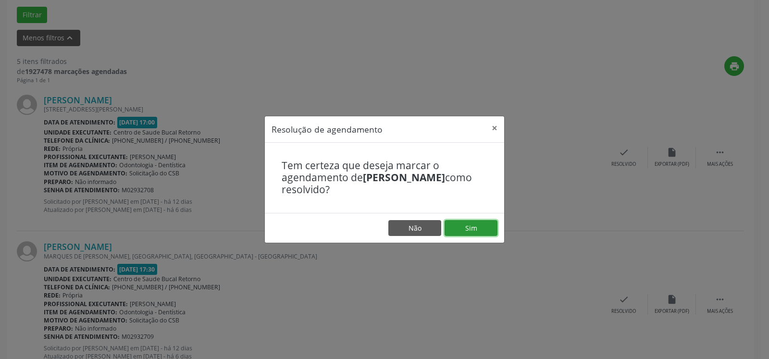
click at [475, 227] on button "Sim" at bounding box center [471, 228] width 53 height 16
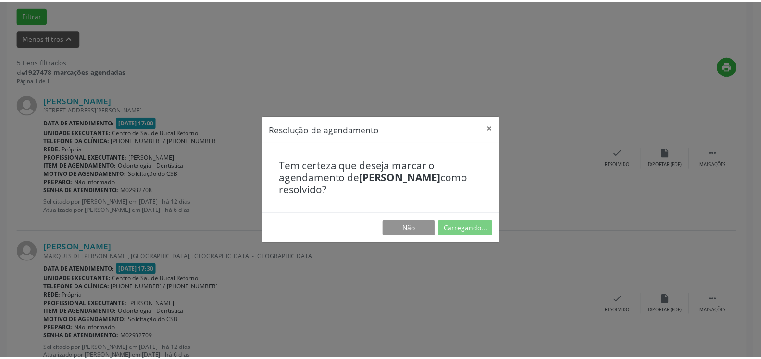
scroll to position [53, 0]
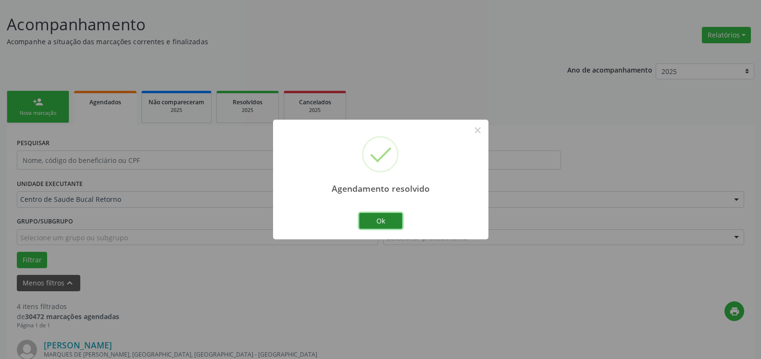
click at [380, 222] on button "Ok" at bounding box center [380, 221] width 43 height 16
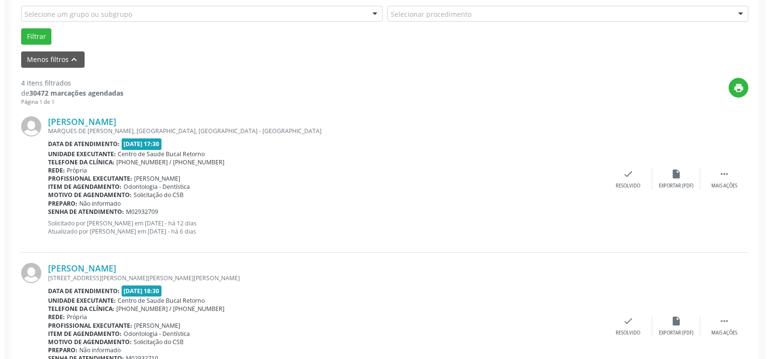
scroll to position [298, 0]
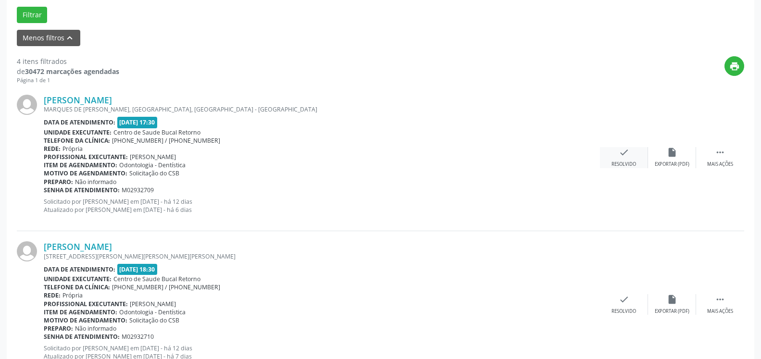
click at [627, 162] on div "Resolvido" at bounding box center [624, 164] width 25 height 7
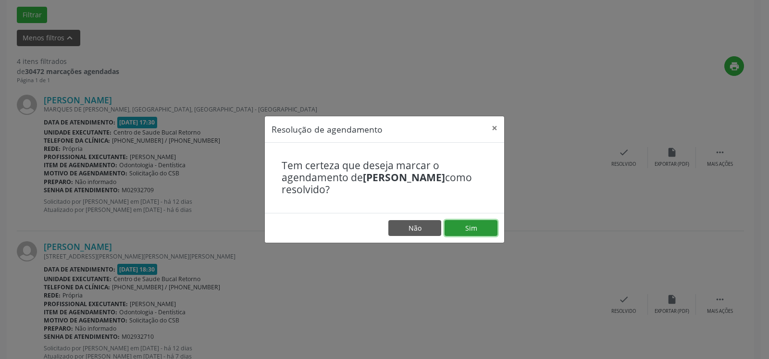
click at [480, 226] on button "Sim" at bounding box center [471, 228] width 53 height 16
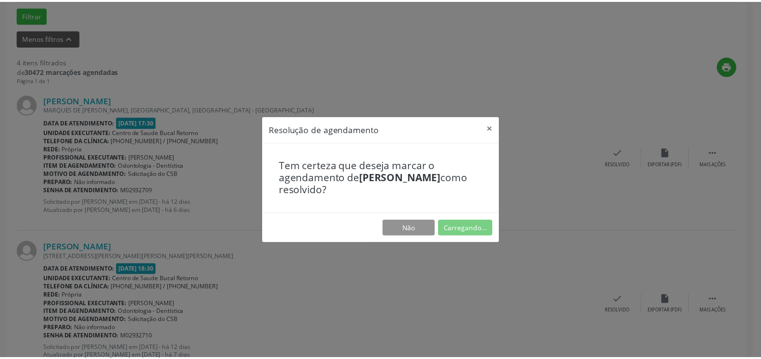
scroll to position [53, 0]
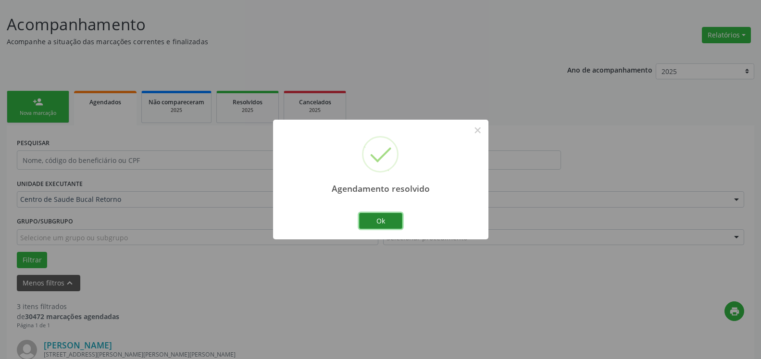
click at [392, 224] on button "Ok" at bounding box center [380, 221] width 43 height 16
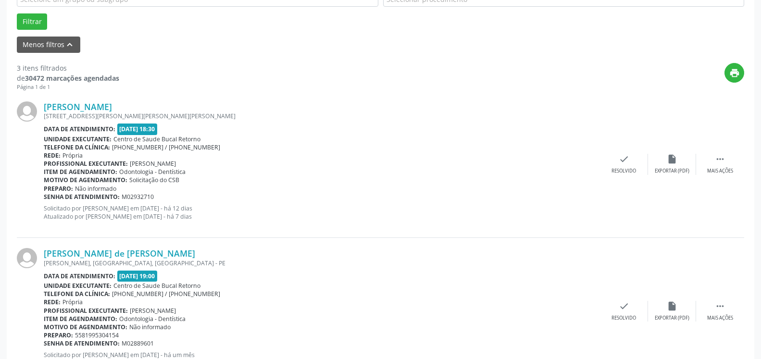
scroll to position [298, 0]
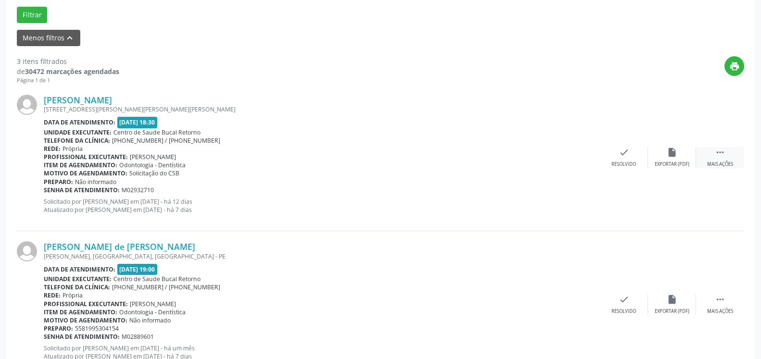
click at [725, 153] on icon "" at bounding box center [720, 152] width 11 height 11
click at [668, 152] on icon "alarm_off" at bounding box center [672, 152] width 11 height 11
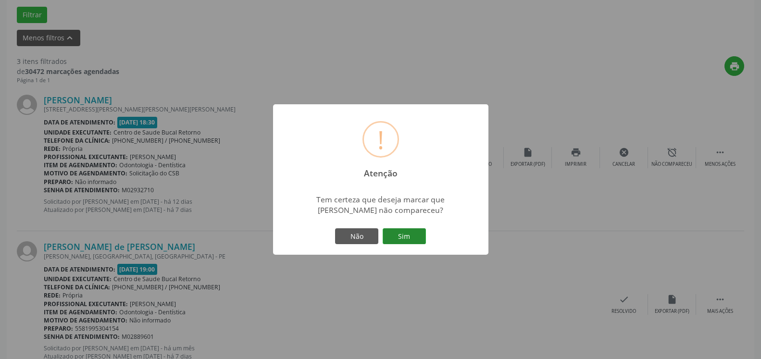
click at [417, 232] on button "Sim" at bounding box center [404, 236] width 43 height 16
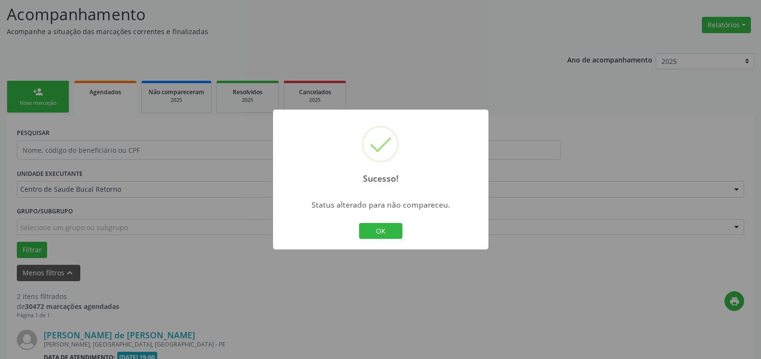
click at [376, 223] on button "OK" at bounding box center [380, 231] width 43 height 16
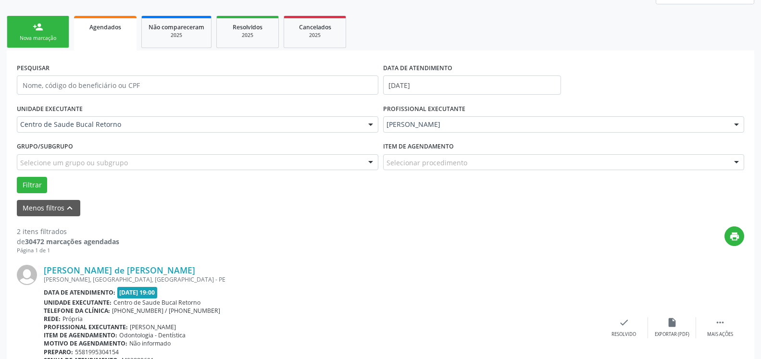
scroll to position [259, 0]
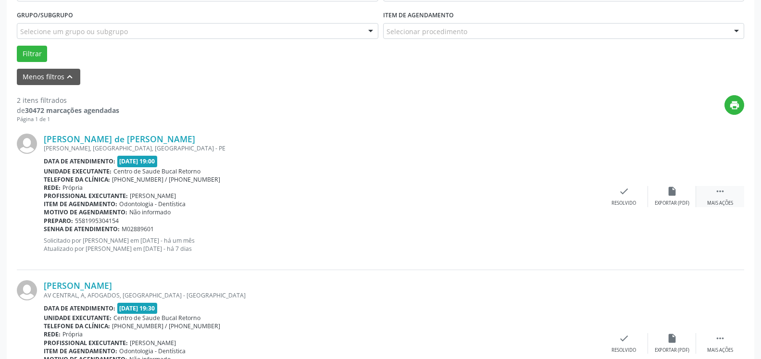
click at [724, 196] on icon "" at bounding box center [720, 191] width 11 height 11
click at [668, 195] on icon "alarm_off" at bounding box center [672, 191] width 11 height 11
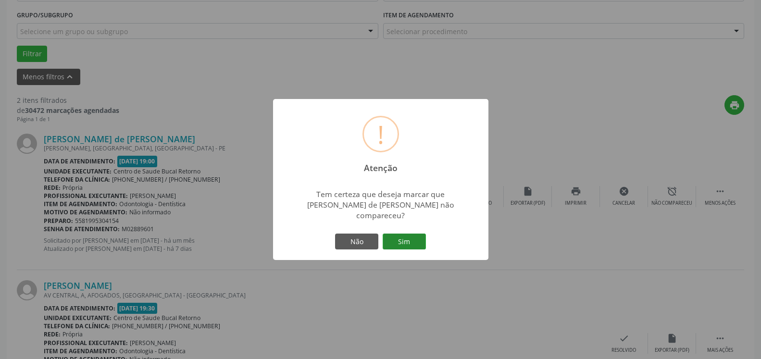
click at [403, 235] on button "Sim" at bounding box center [404, 242] width 43 height 16
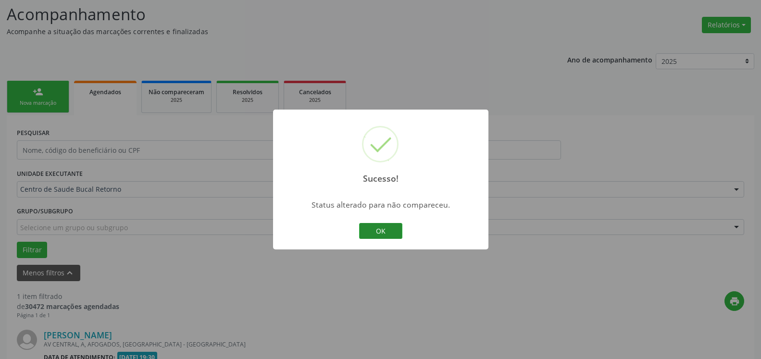
click at [382, 235] on button "OK" at bounding box center [380, 231] width 43 height 16
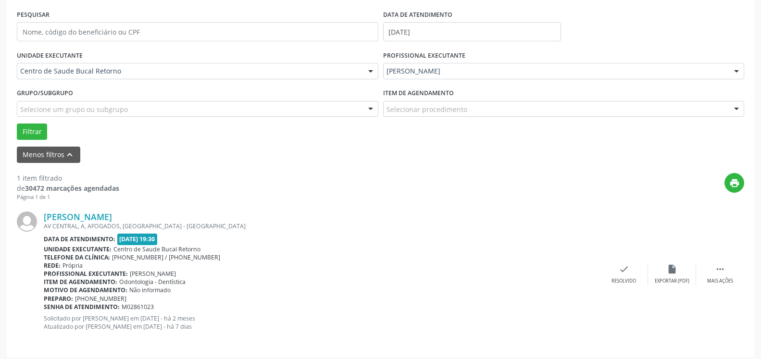
scroll to position [187, 0]
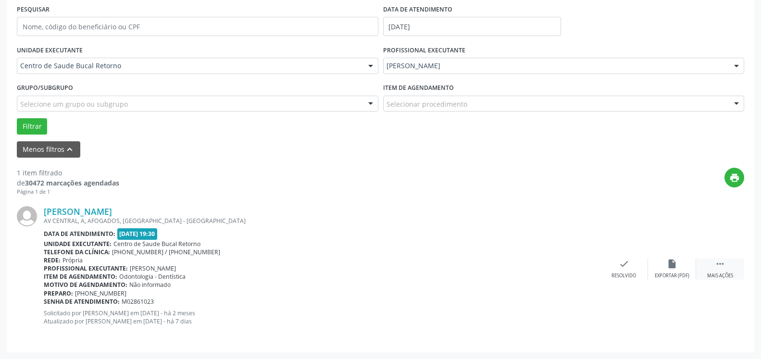
click at [723, 269] on icon "" at bounding box center [720, 264] width 11 height 11
click at [686, 268] on div "alarm_off Não compareceu" at bounding box center [672, 269] width 48 height 21
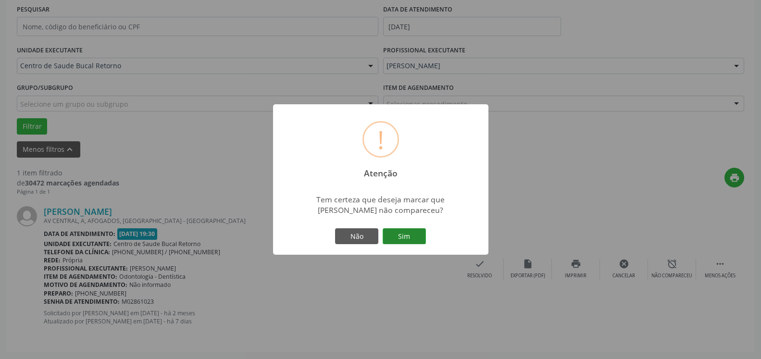
drag, startPoint x: 427, startPoint y: 234, endPoint x: 421, endPoint y: 234, distance: 5.3
click at [424, 234] on div "Não Sim" at bounding box center [380, 236] width 95 height 20
click at [421, 234] on button "Sim" at bounding box center [404, 236] width 43 height 16
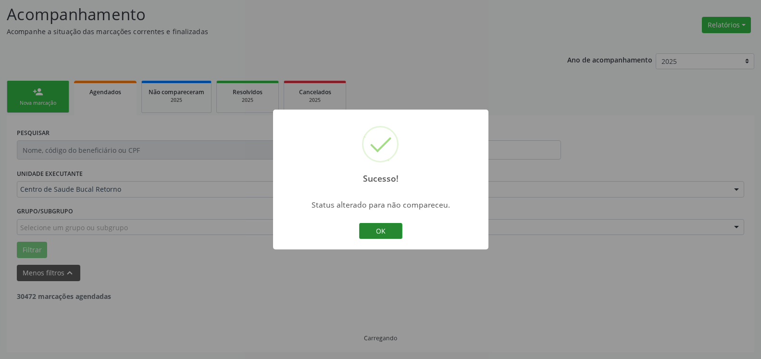
scroll to position [32, 0]
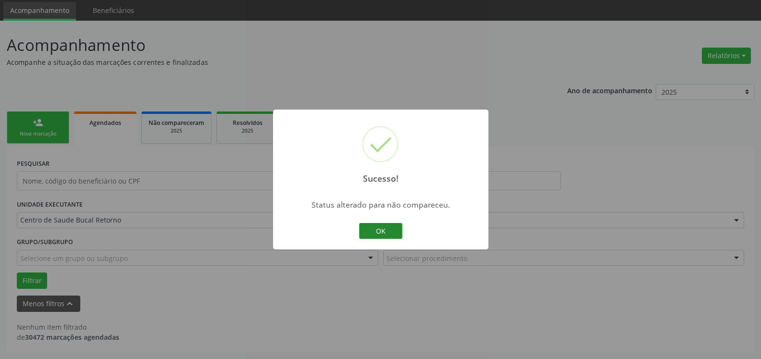
click at [390, 231] on button "OK" at bounding box center [380, 231] width 43 height 16
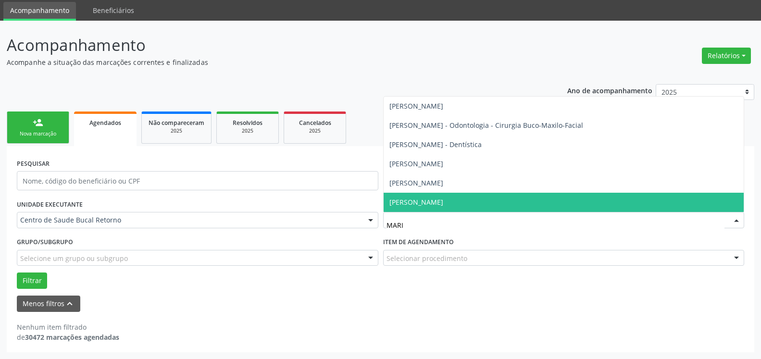
type input "[PERSON_NAME]"
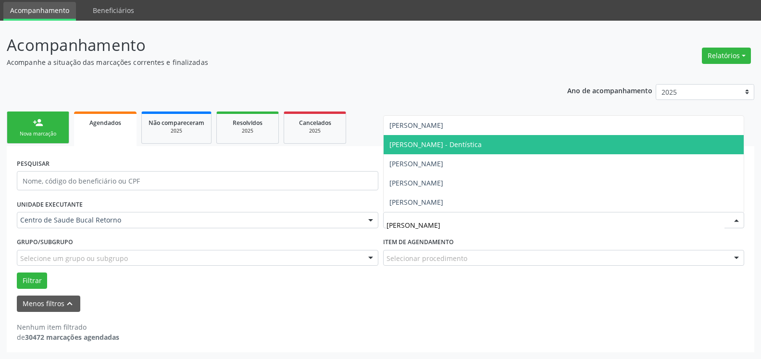
click at [455, 143] on span "[PERSON_NAME] - Dentística" at bounding box center [435, 144] width 92 height 9
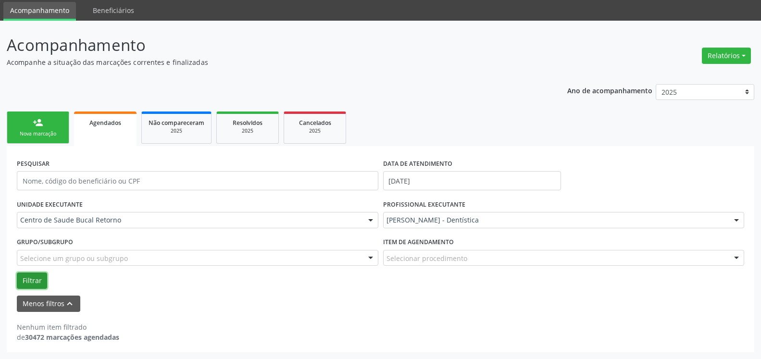
click at [34, 279] on button "Filtrar" at bounding box center [32, 281] width 30 height 16
